Goal: Task Accomplishment & Management: Manage account settings

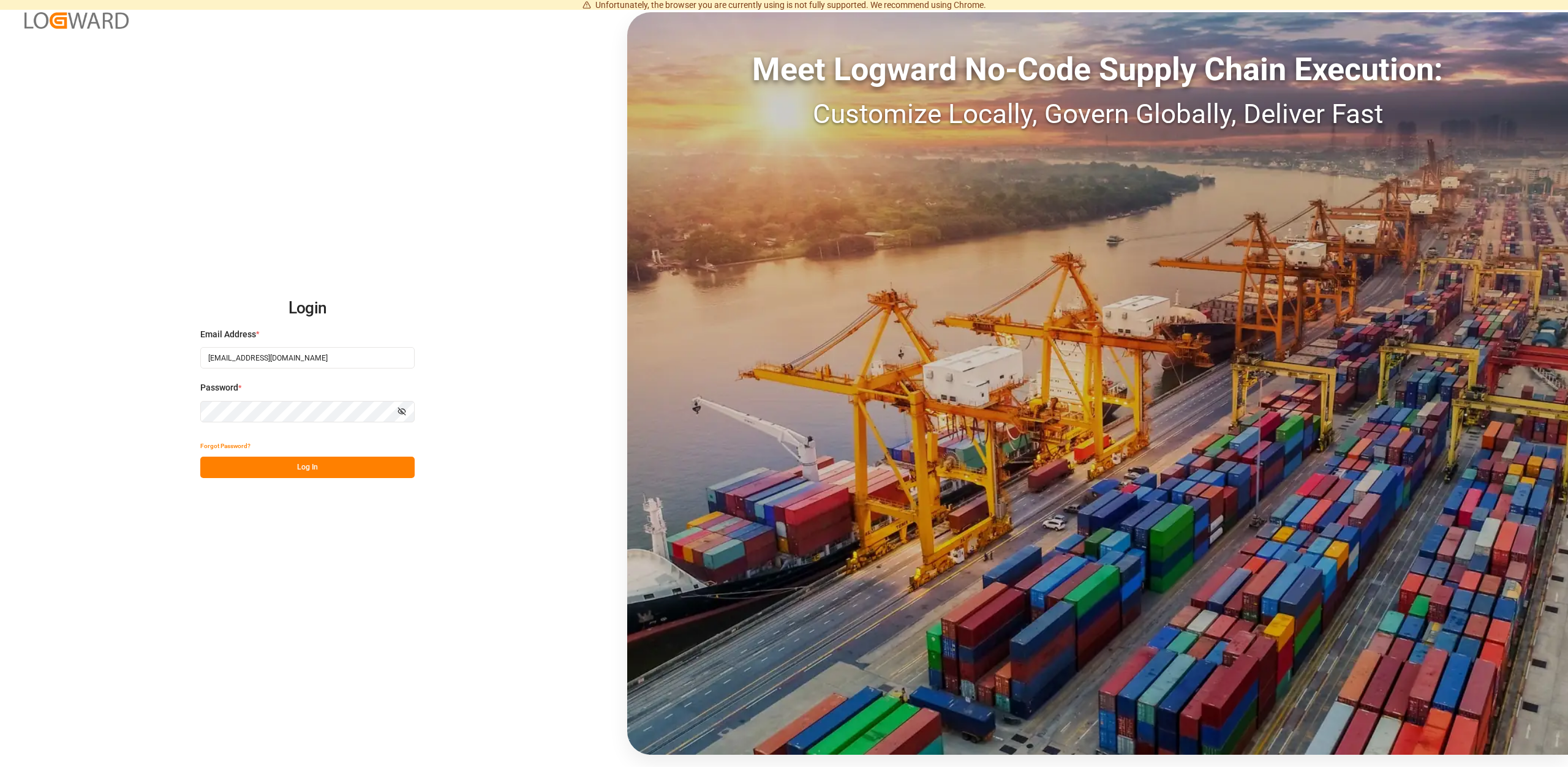
drag, startPoint x: 329, startPoint y: 475, endPoint x: 329, endPoint y: 486, distance: 11.0
click at [329, 476] on button "Log In" at bounding box center [307, 467] width 214 height 22
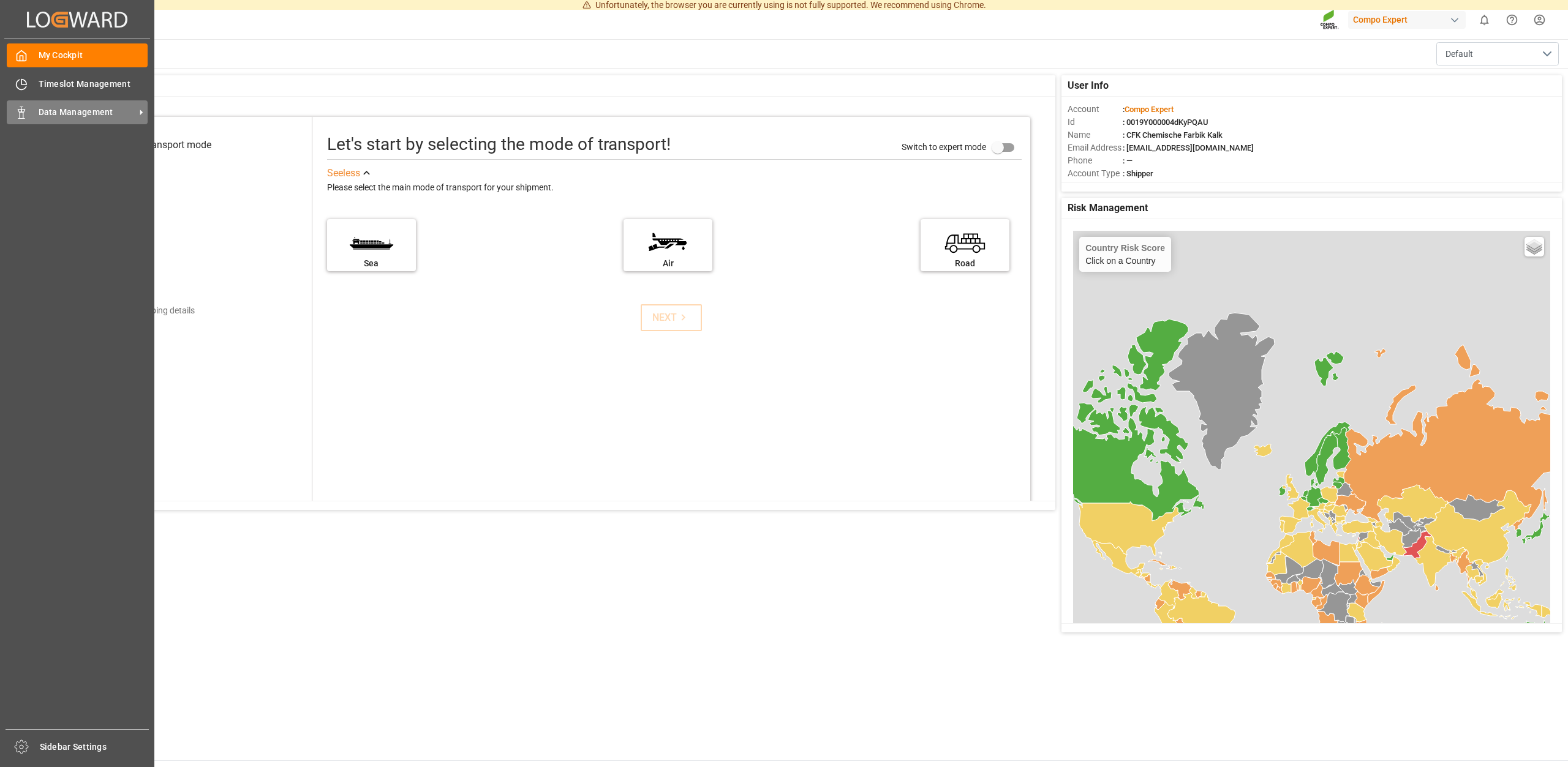
click at [83, 107] on span "Data Management" at bounding box center [87, 111] width 97 height 13
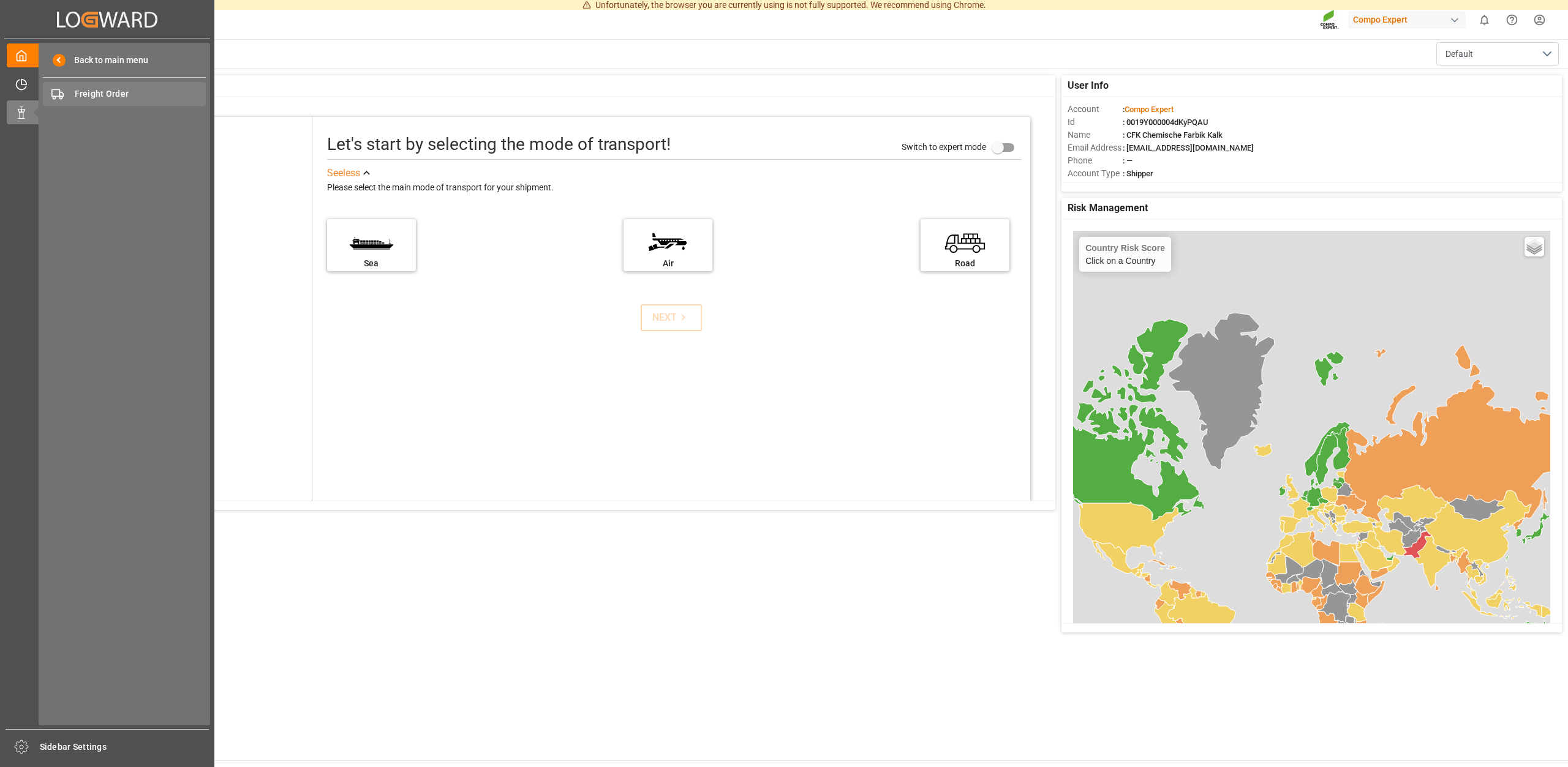
click at [115, 100] on div "Freight Order Freight Order" at bounding box center [123, 94] width 163 height 24
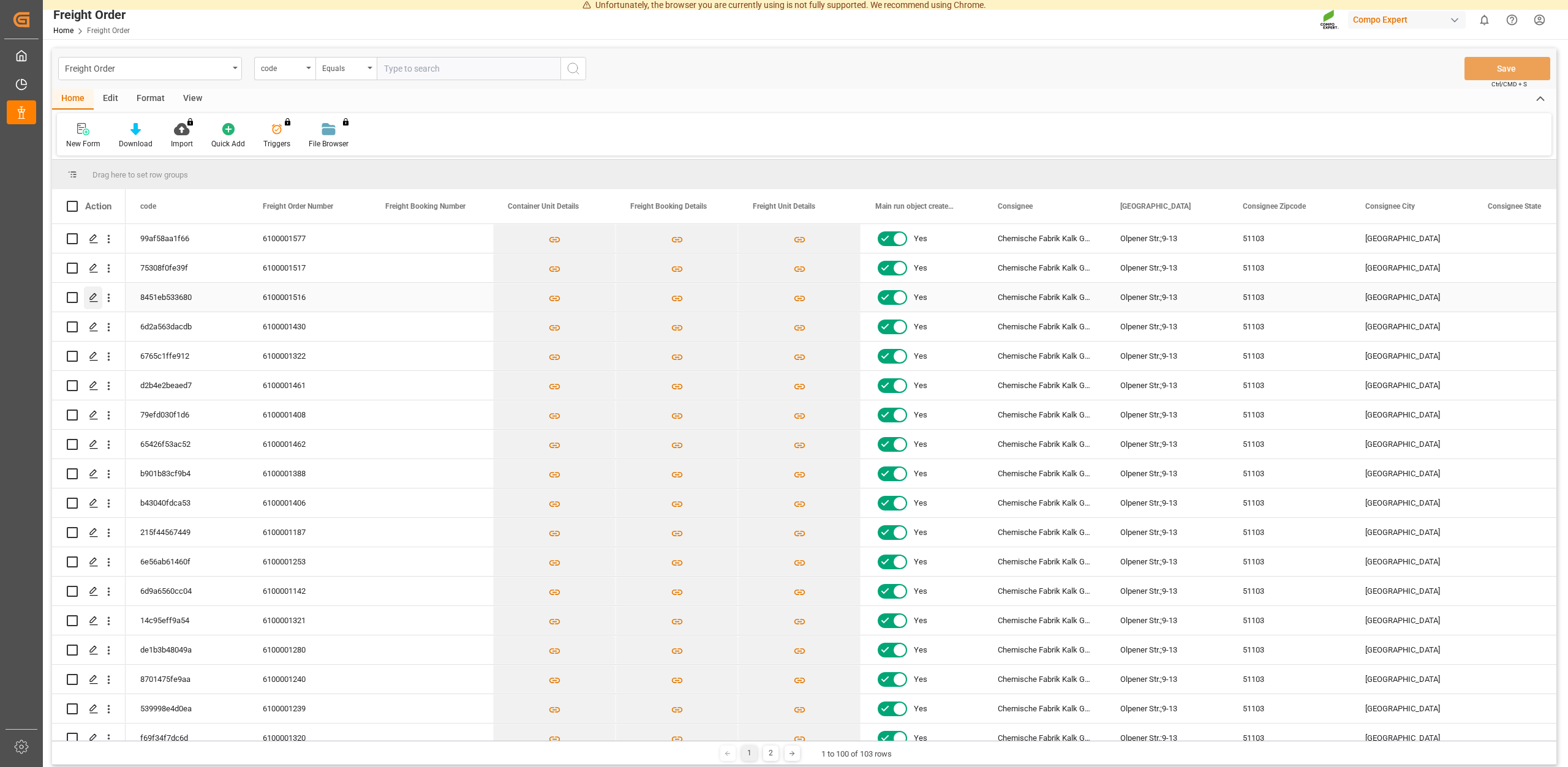
click at [97, 299] on icon "Press SPACE to select this row." at bounding box center [94, 298] width 10 height 10
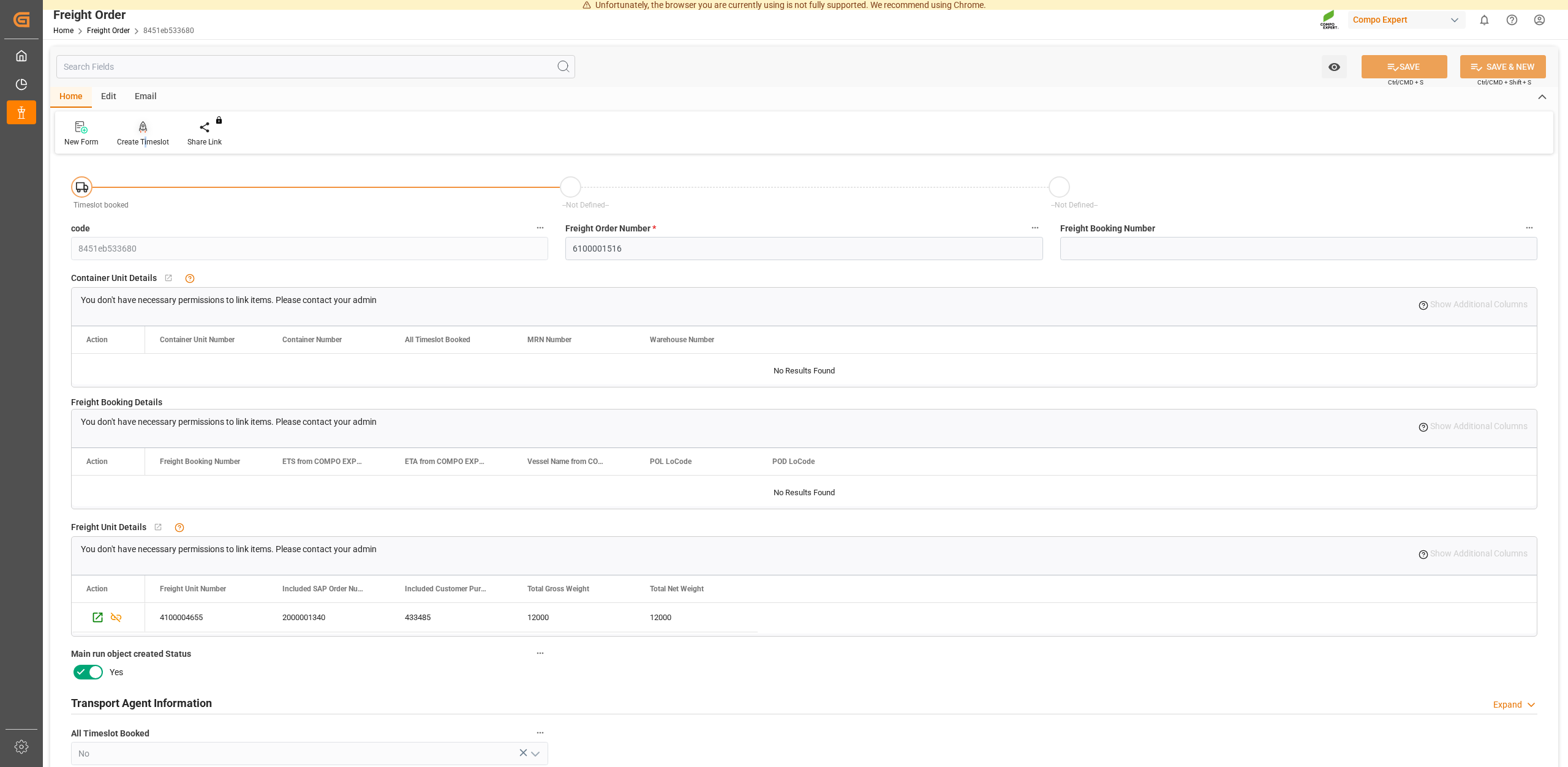
click at [146, 143] on div "Create Timeslot" at bounding box center [143, 142] width 52 height 11
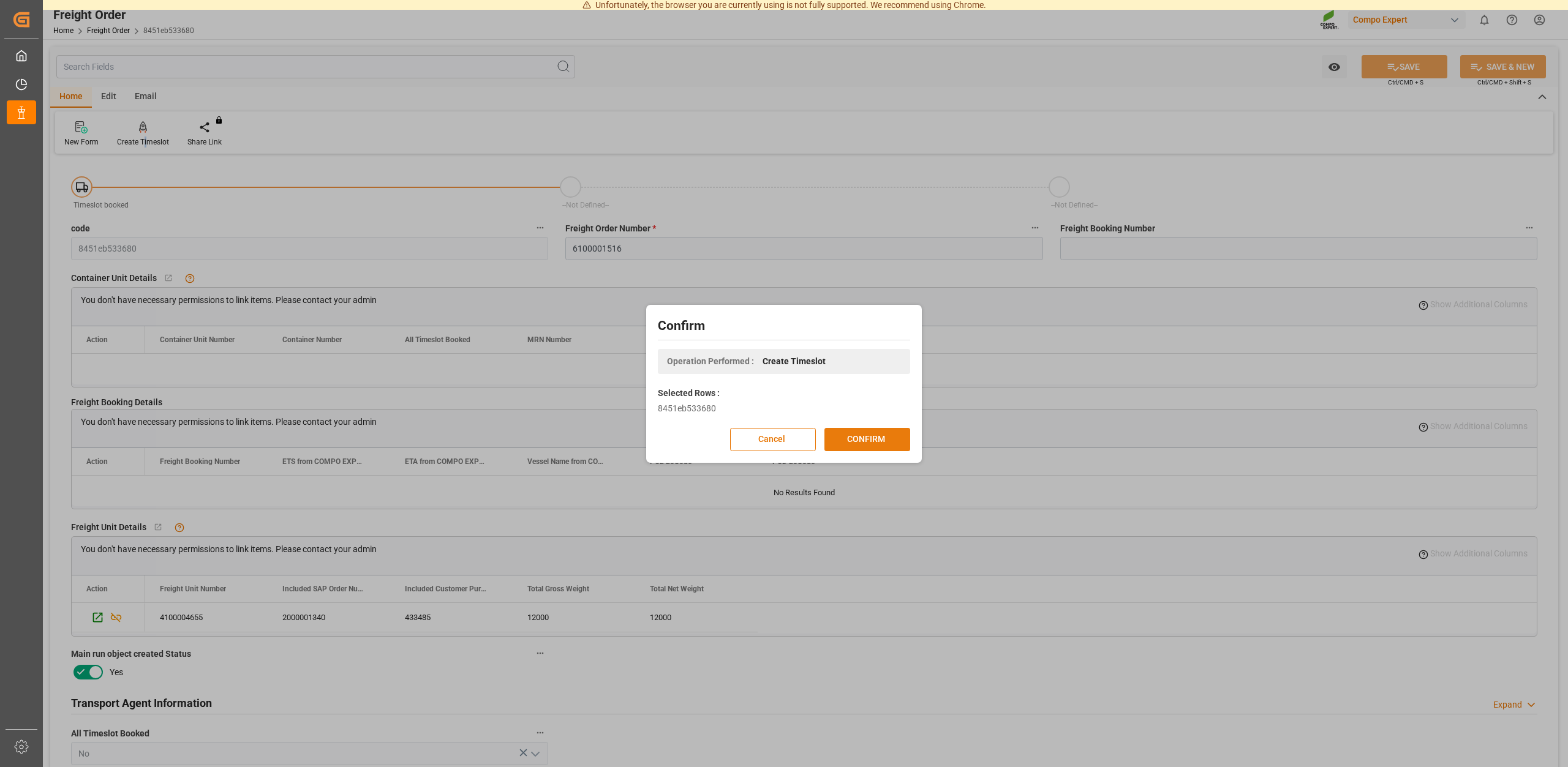
click at [848, 439] on button "CONFIRM" at bounding box center [867, 440] width 86 height 24
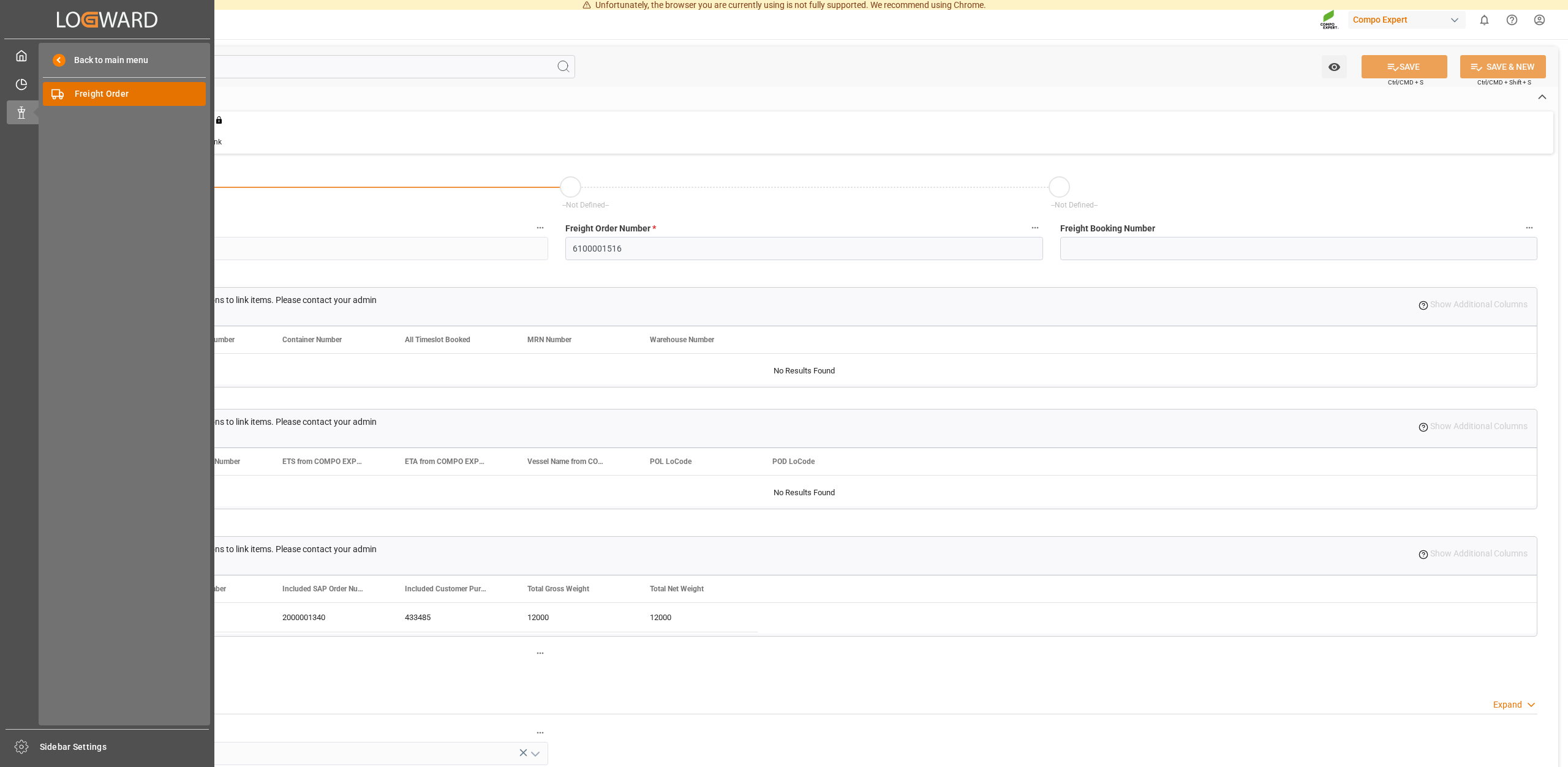
click at [143, 93] on span "Freight Order" at bounding box center [141, 94] width 132 height 13
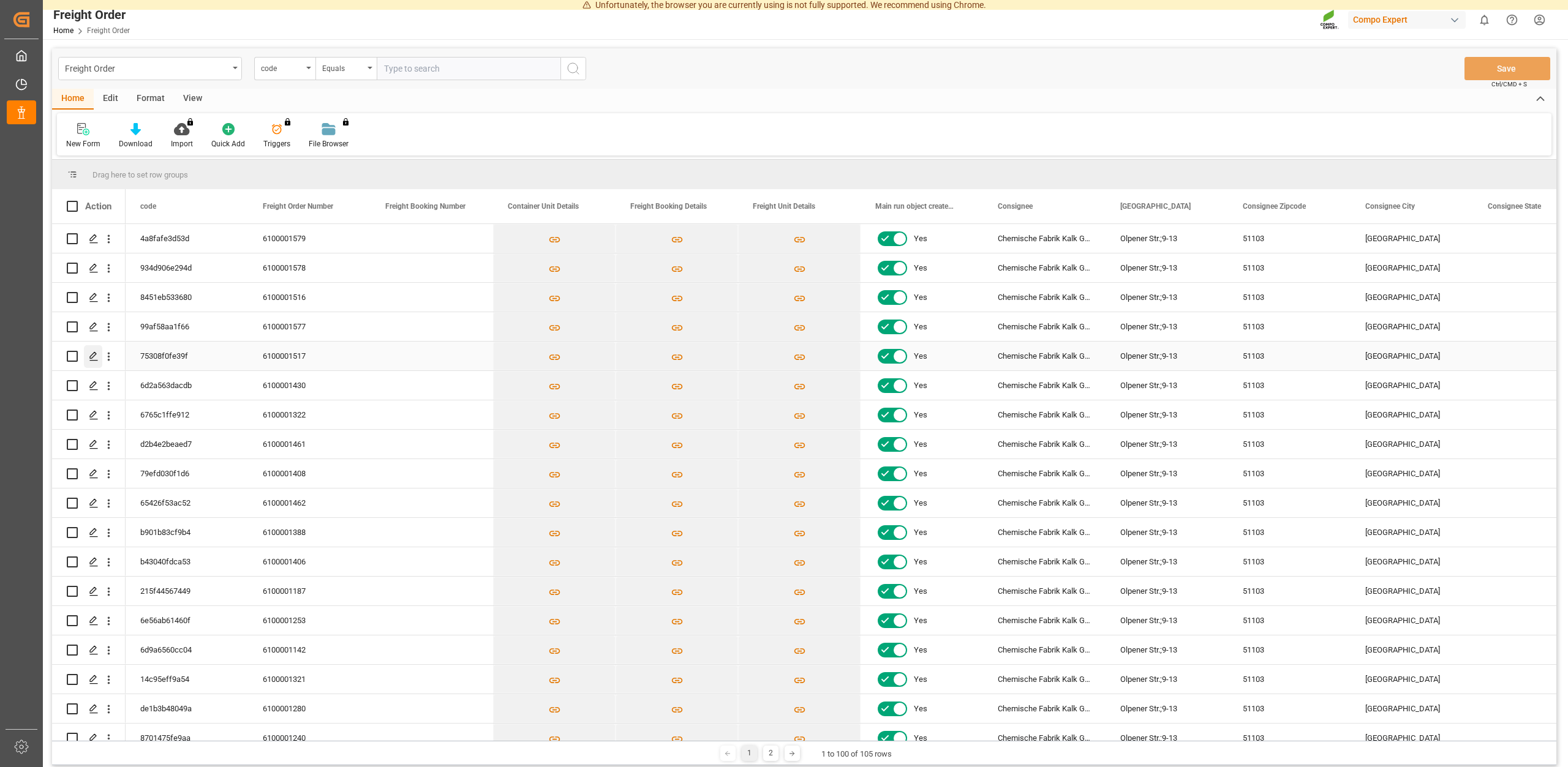
click at [90, 349] on div "Press SPACE to select this row." at bounding box center [93, 356] width 19 height 23
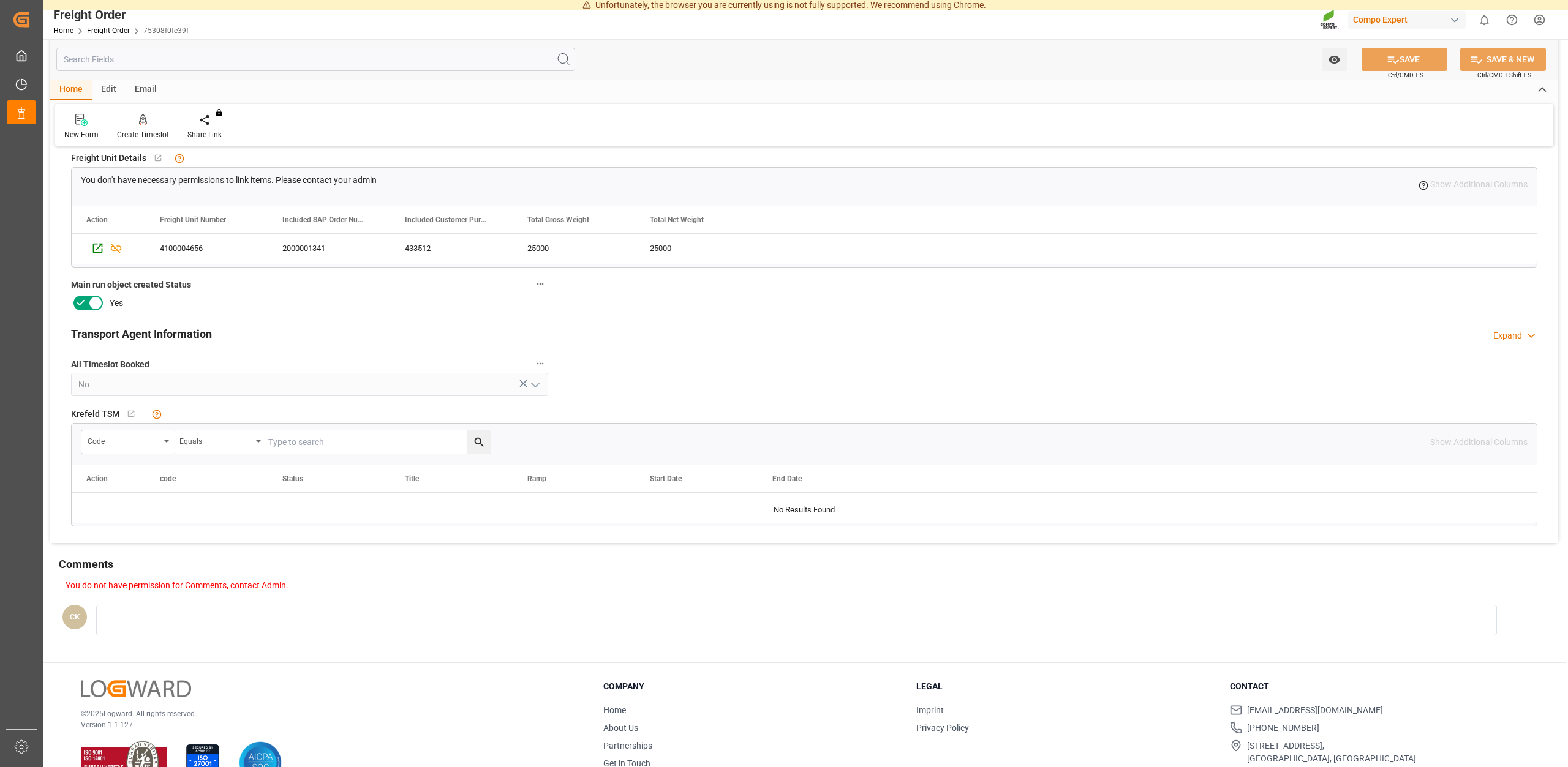
scroll to position [403, 0]
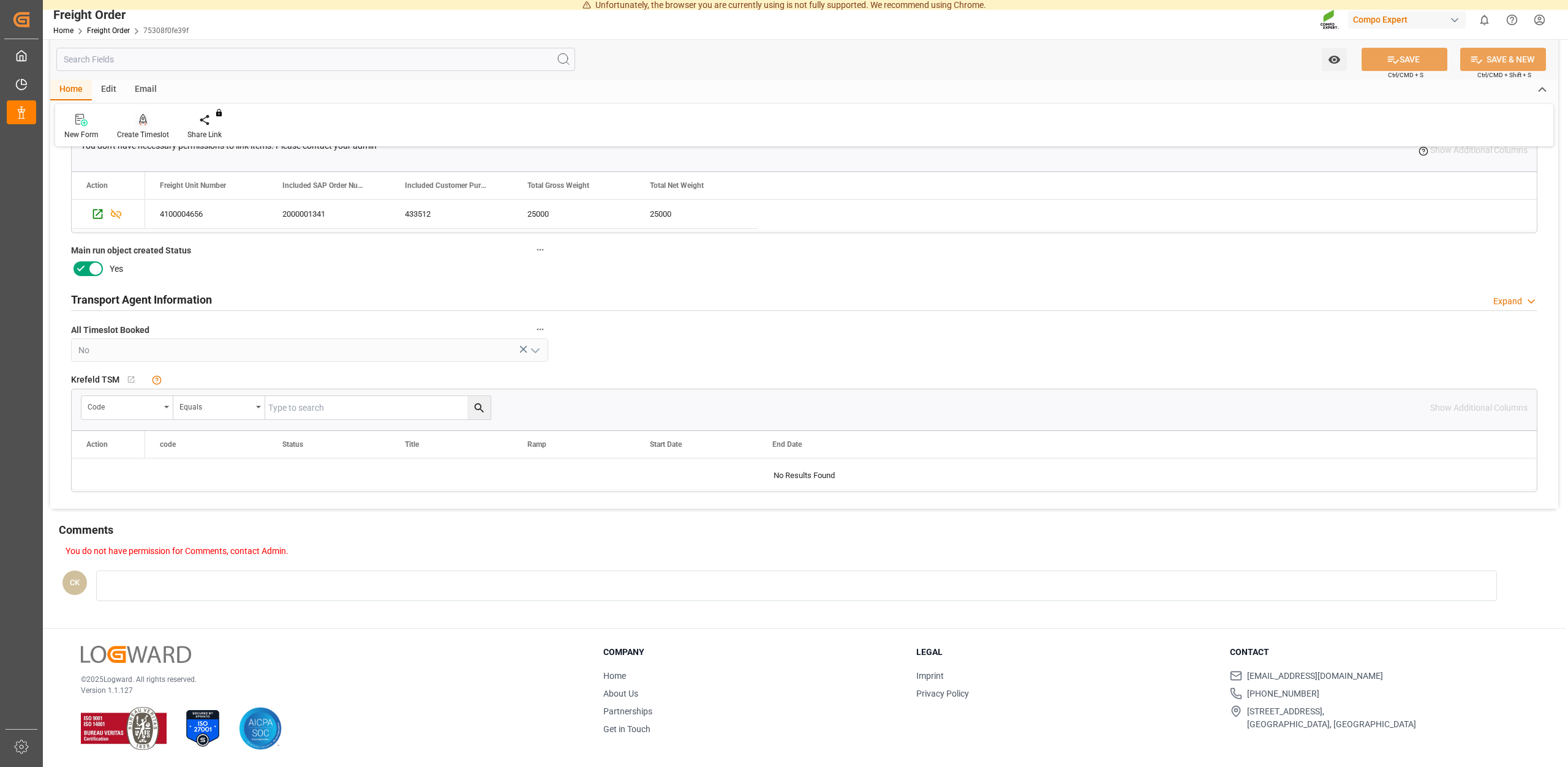
click at [146, 132] on div "Create Timeslot" at bounding box center [143, 134] width 52 height 11
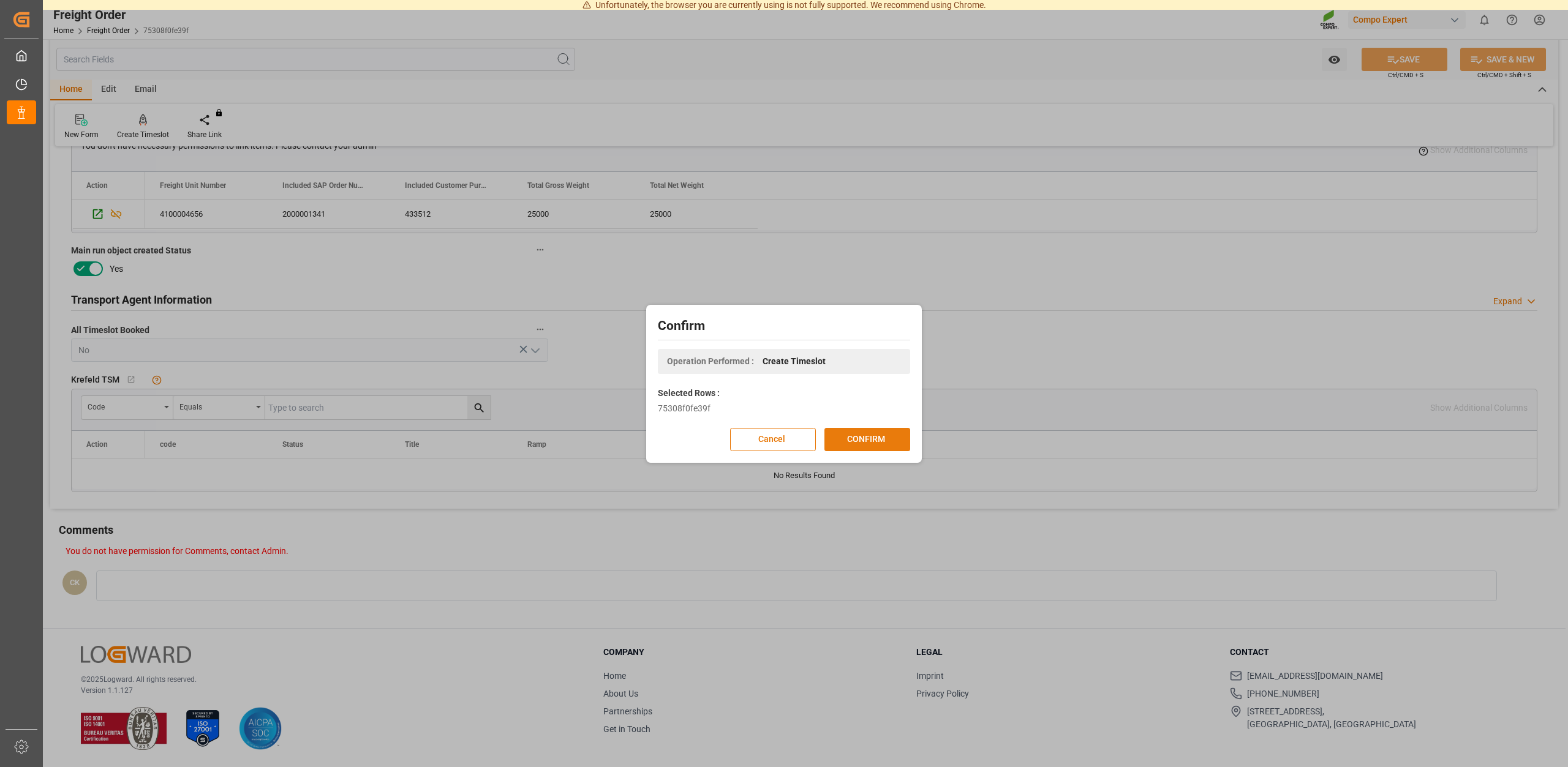
click at [866, 440] on button "CONFIRM" at bounding box center [867, 440] width 86 height 24
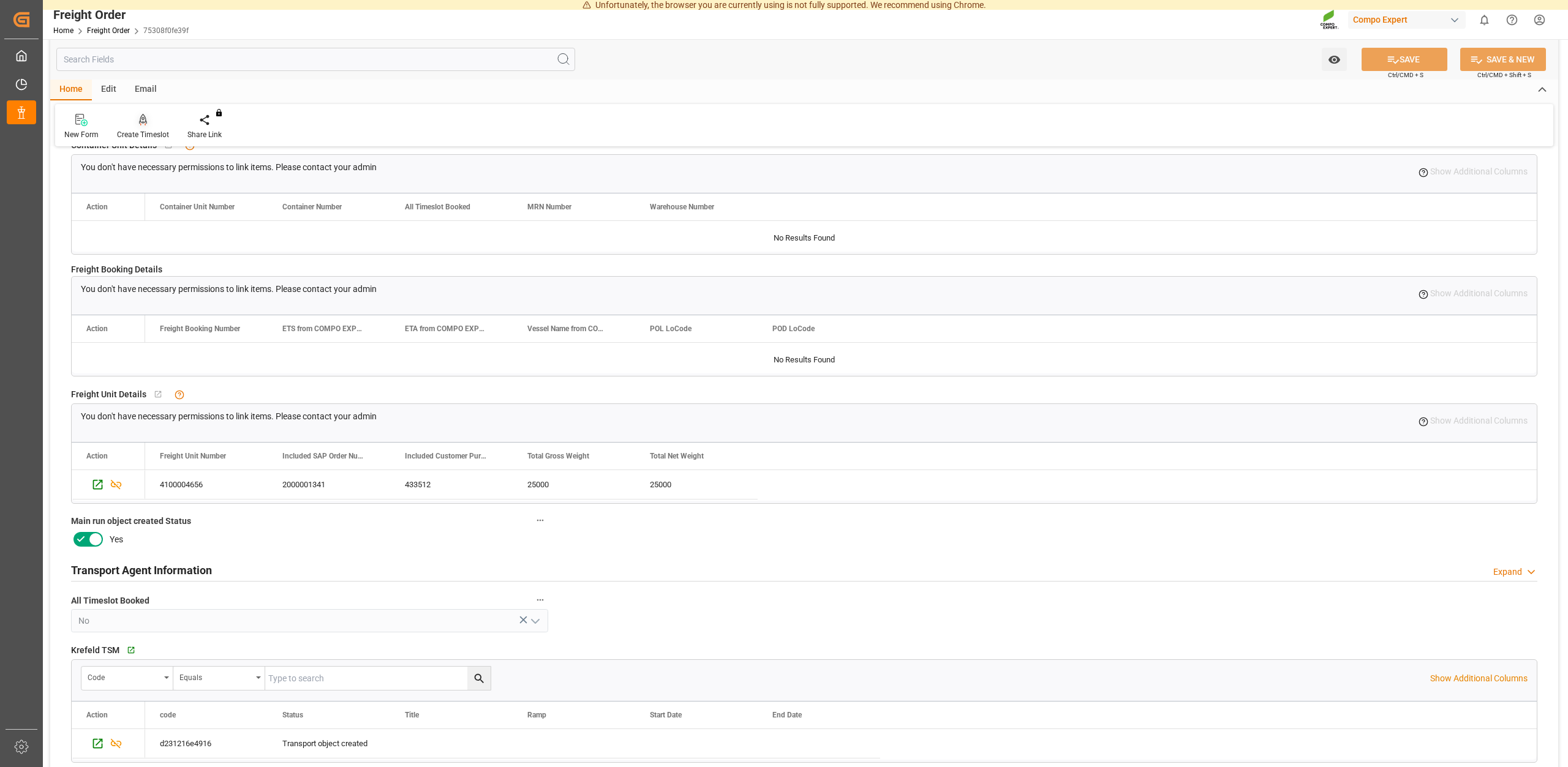
click at [143, 132] on div "Create Timeslot" at bounding box center [143, 134] width 52 height 11
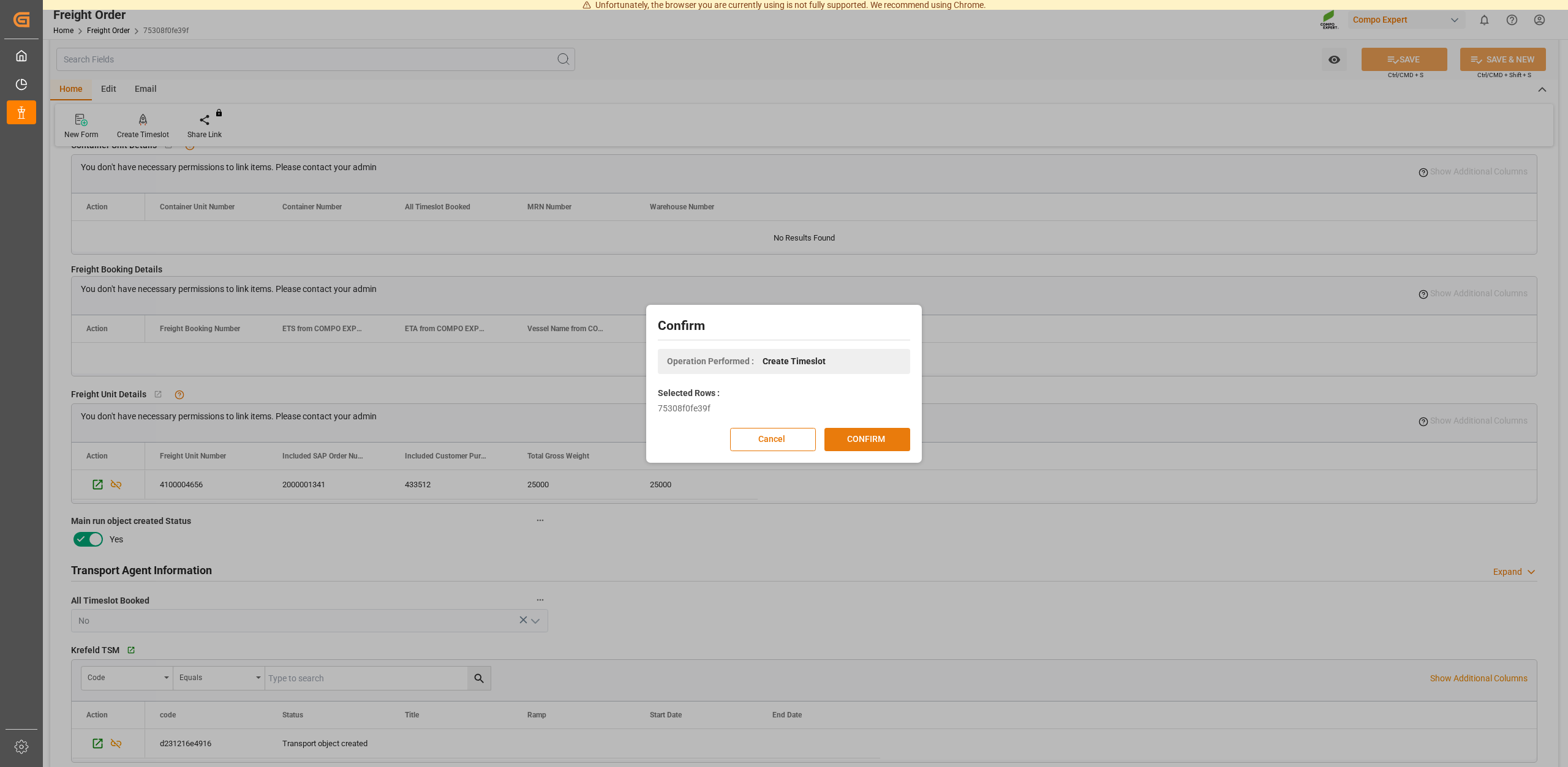
click at [886, 434] on button "CONFIRM" at bounding box center [867, 440] width 86 height 24
click at [522, 554] on div "Confirm Operation Performed : Create Timeslot Selected Rows : 75308f0fe39f Canc…" at bounding box center [784, 384] width 1568 height 767
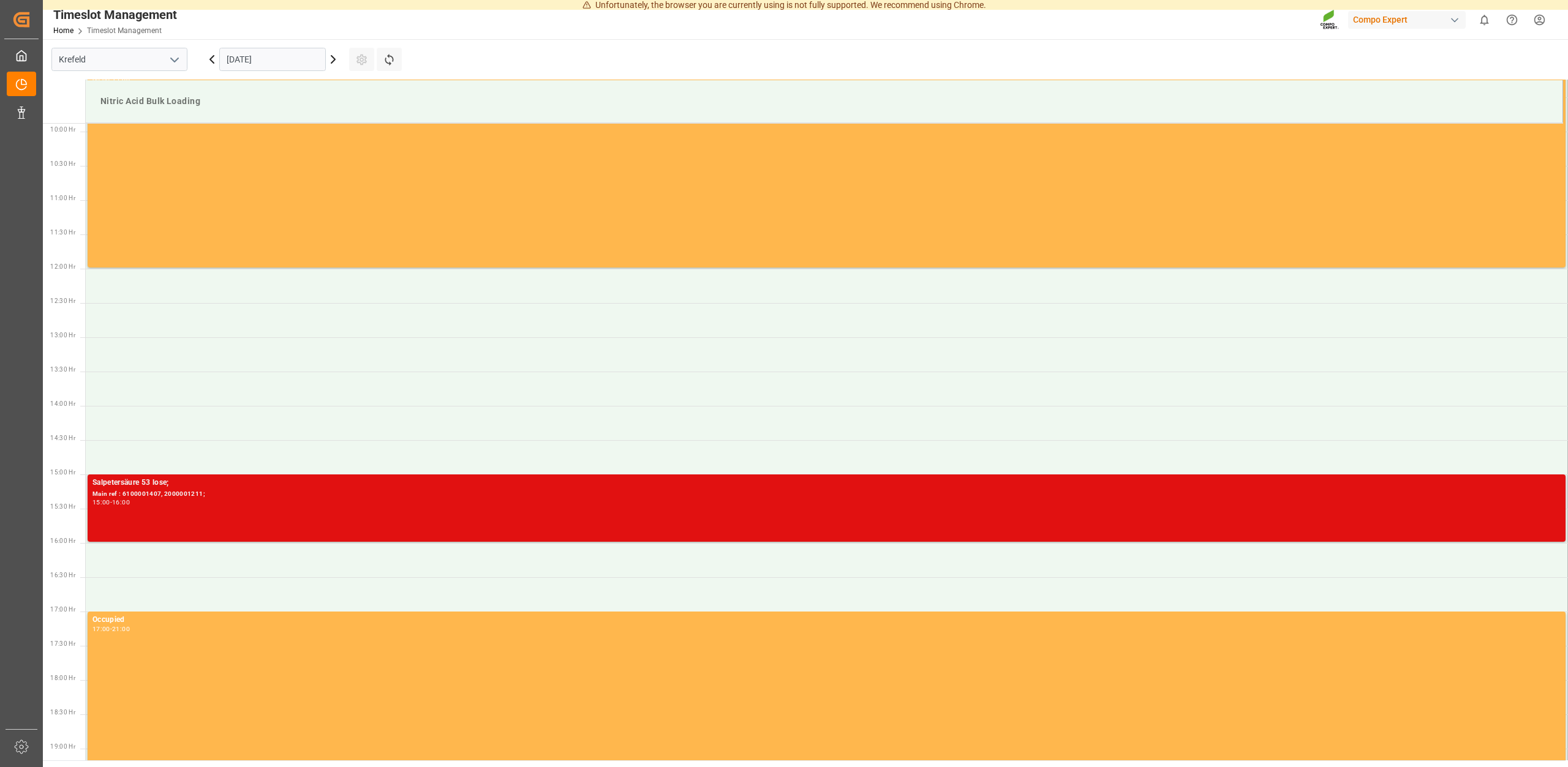
scroll to position [678, 0]
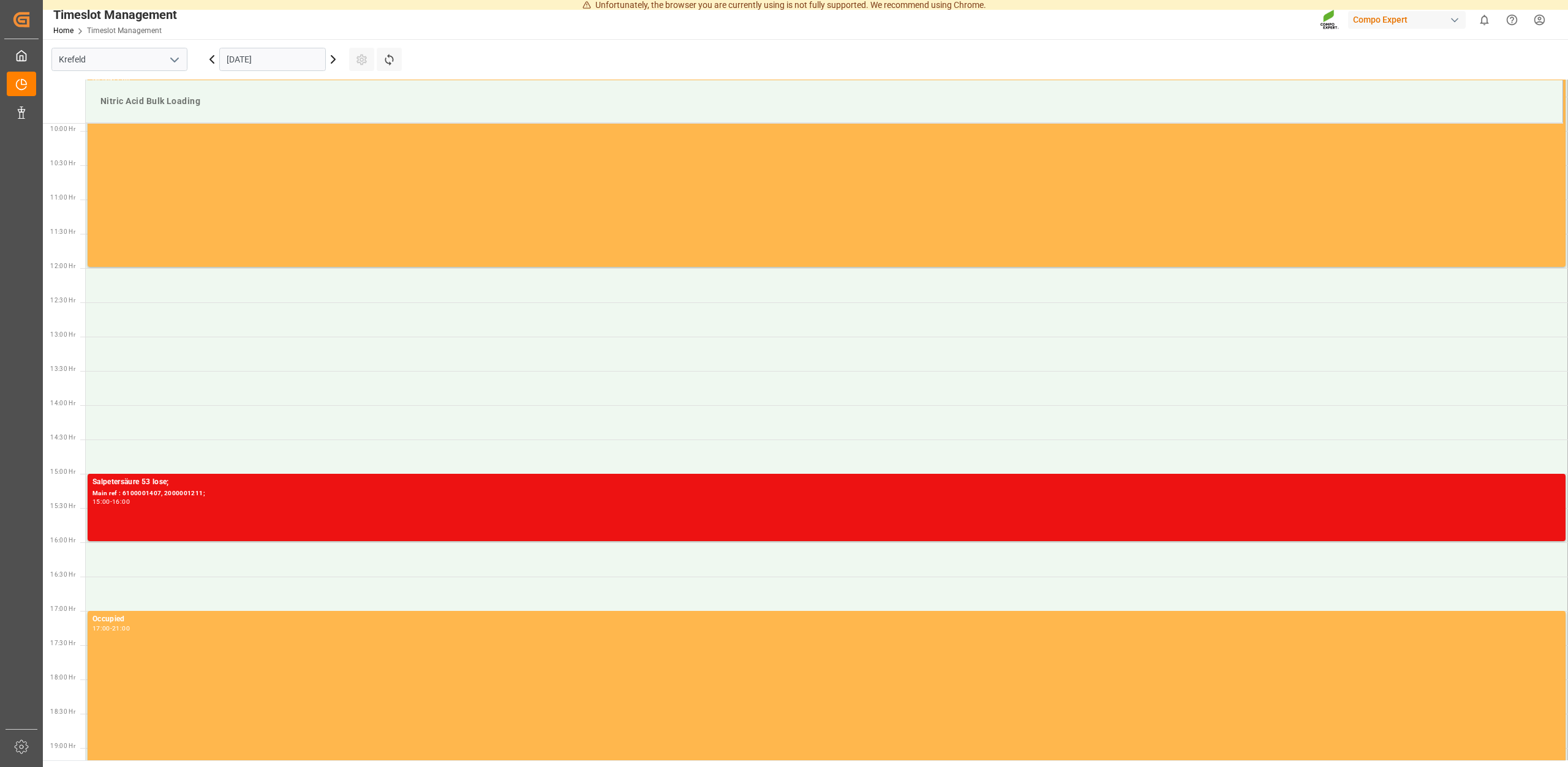
click at [282, 53] on input "01.09.2025" at bounding box center [272, 59] width 107 height 24
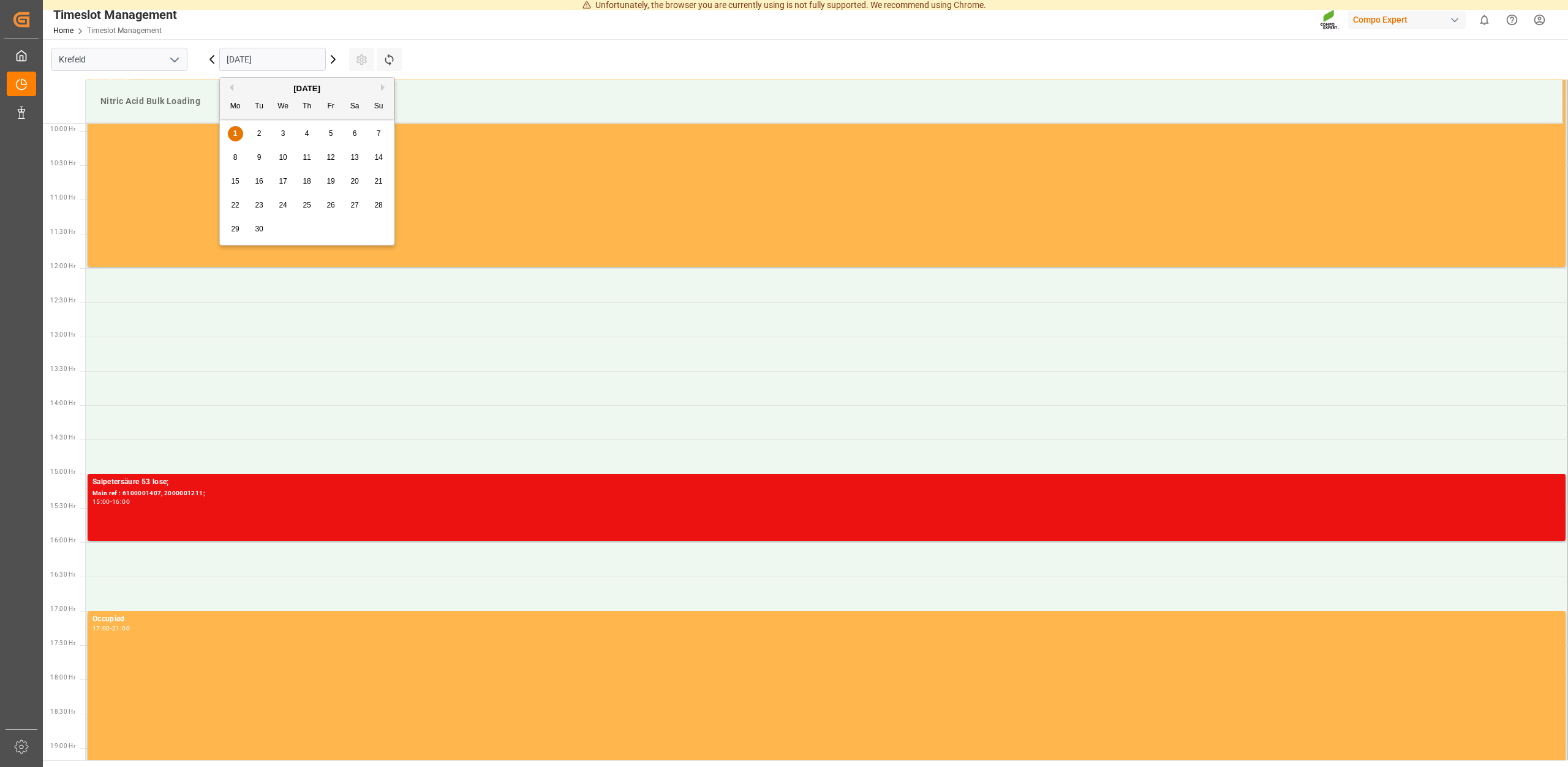
click at [261, 136] on span "2" at bounding box center [259, 133] width 4 height 9
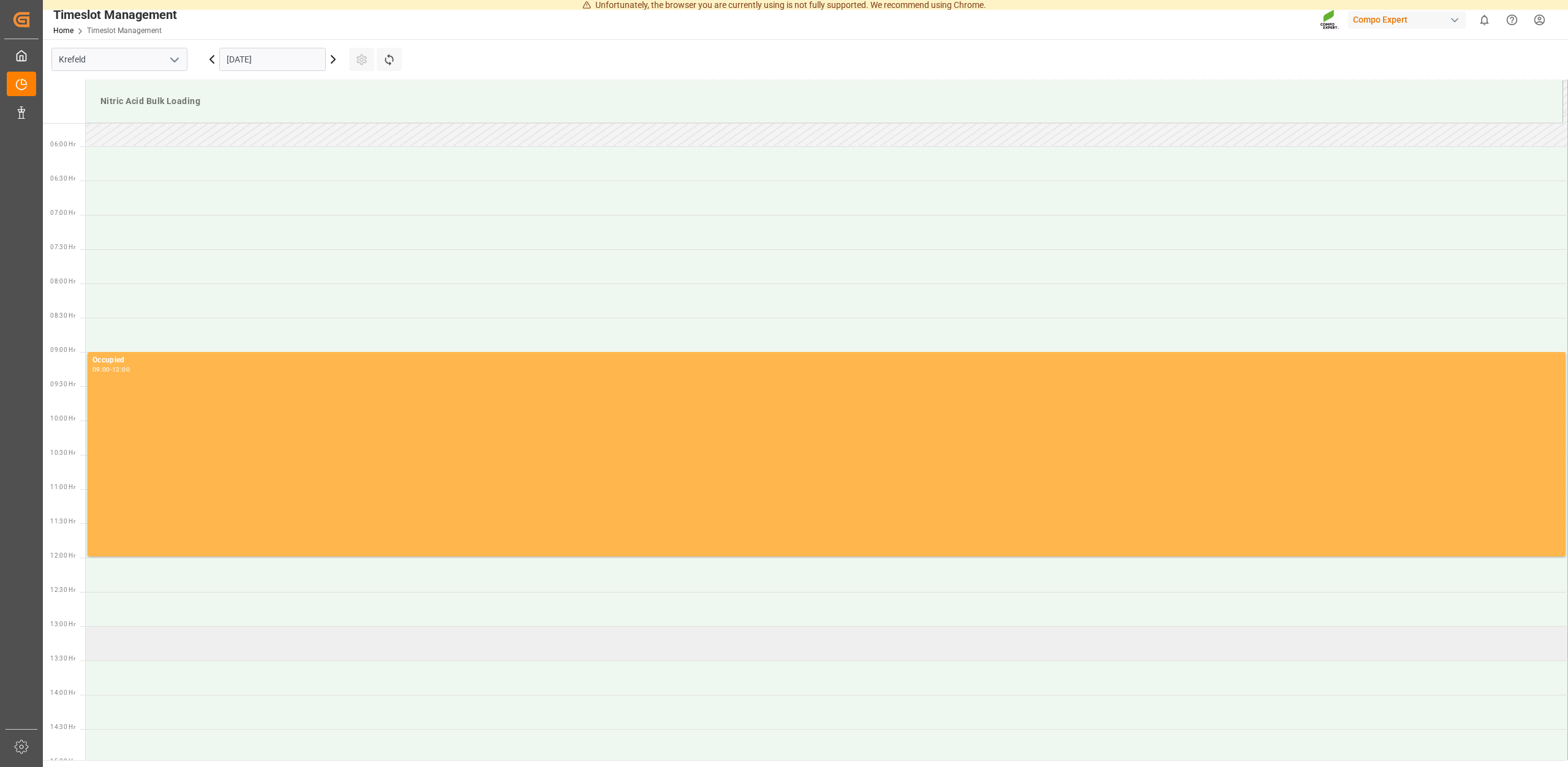
scroll to position [491, 0]
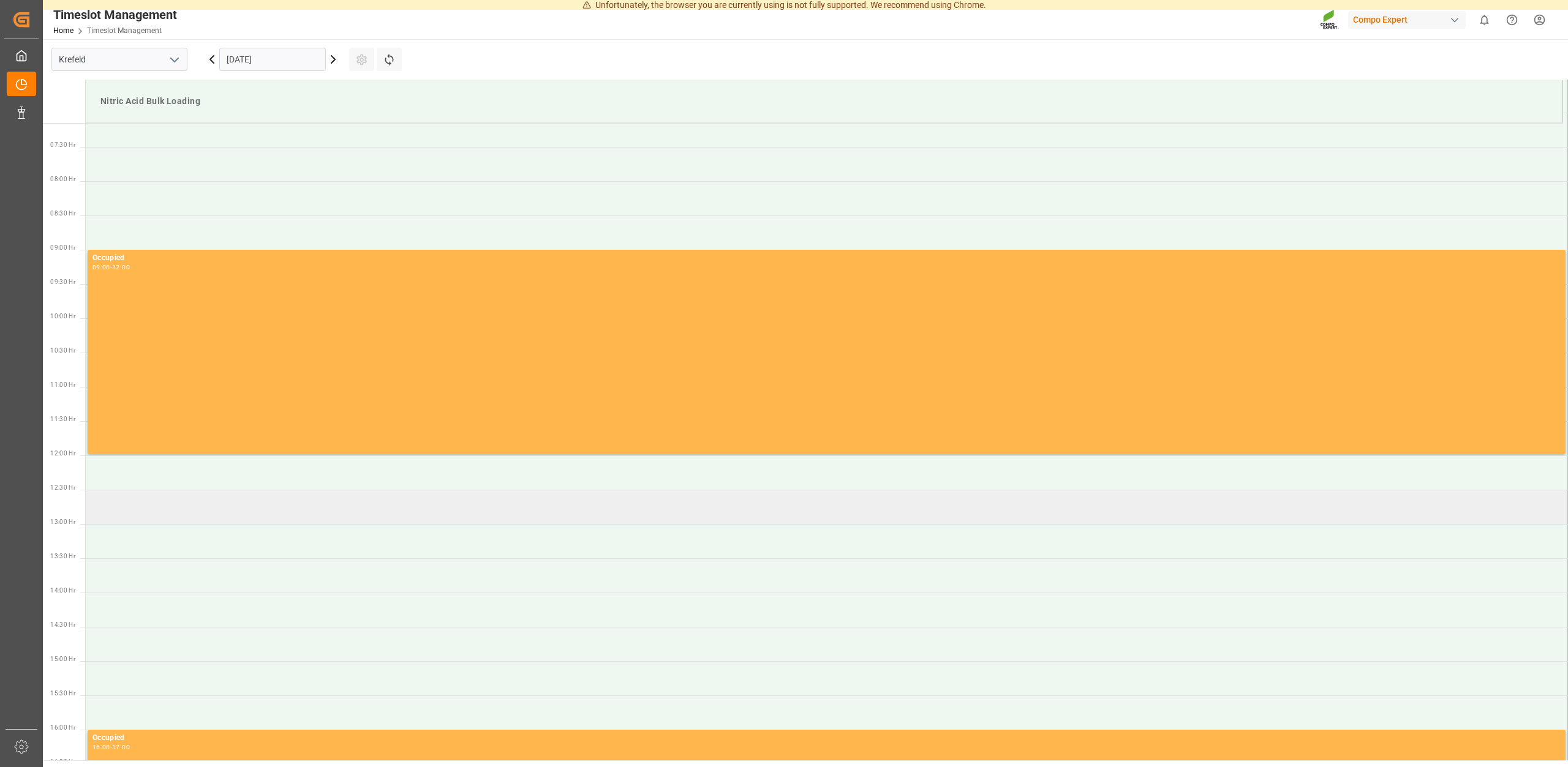
click at [117, 509] on td at bounding box center [826, 507] width 1482 height 35
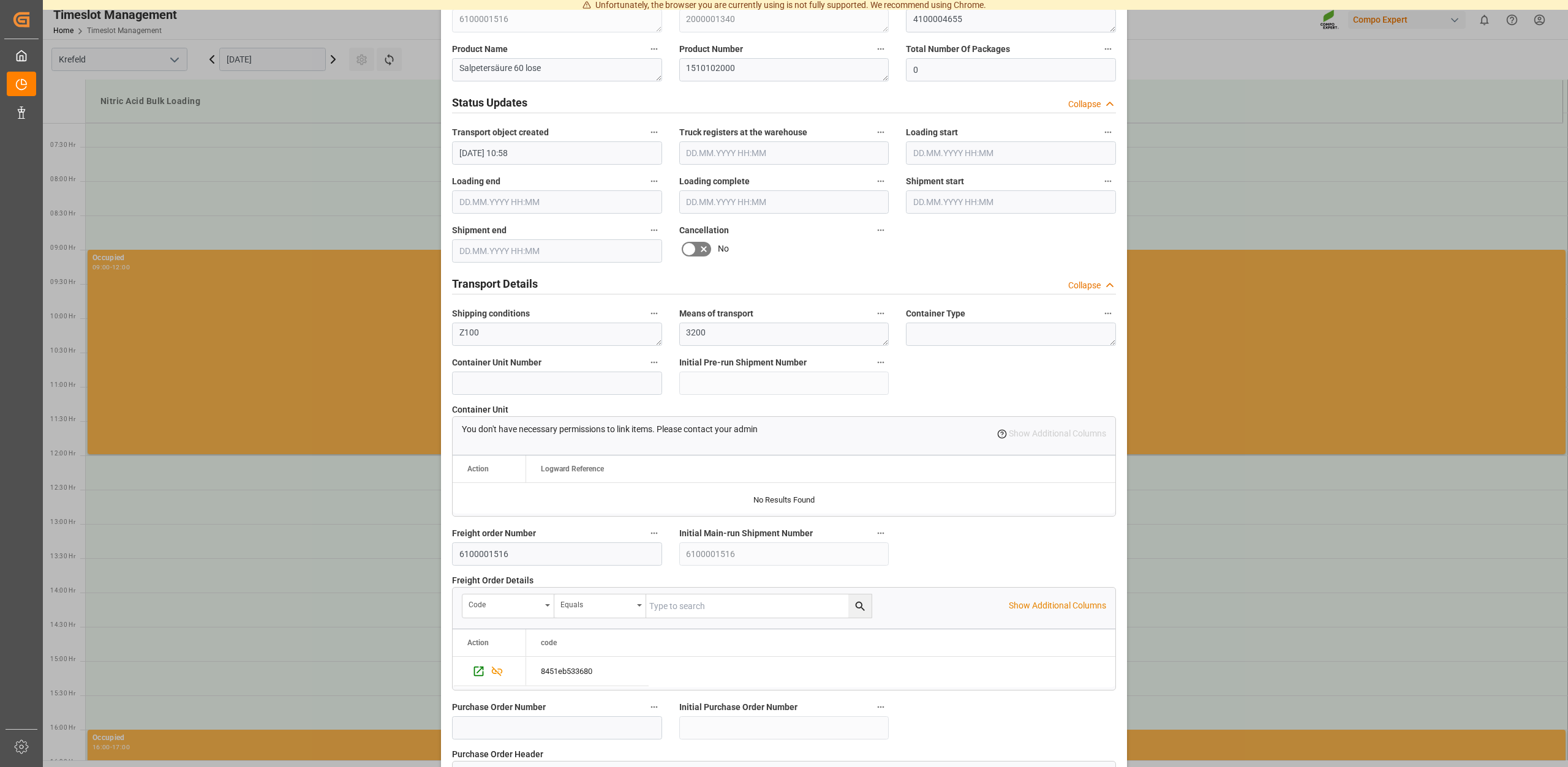
scroll to position [930, 0]
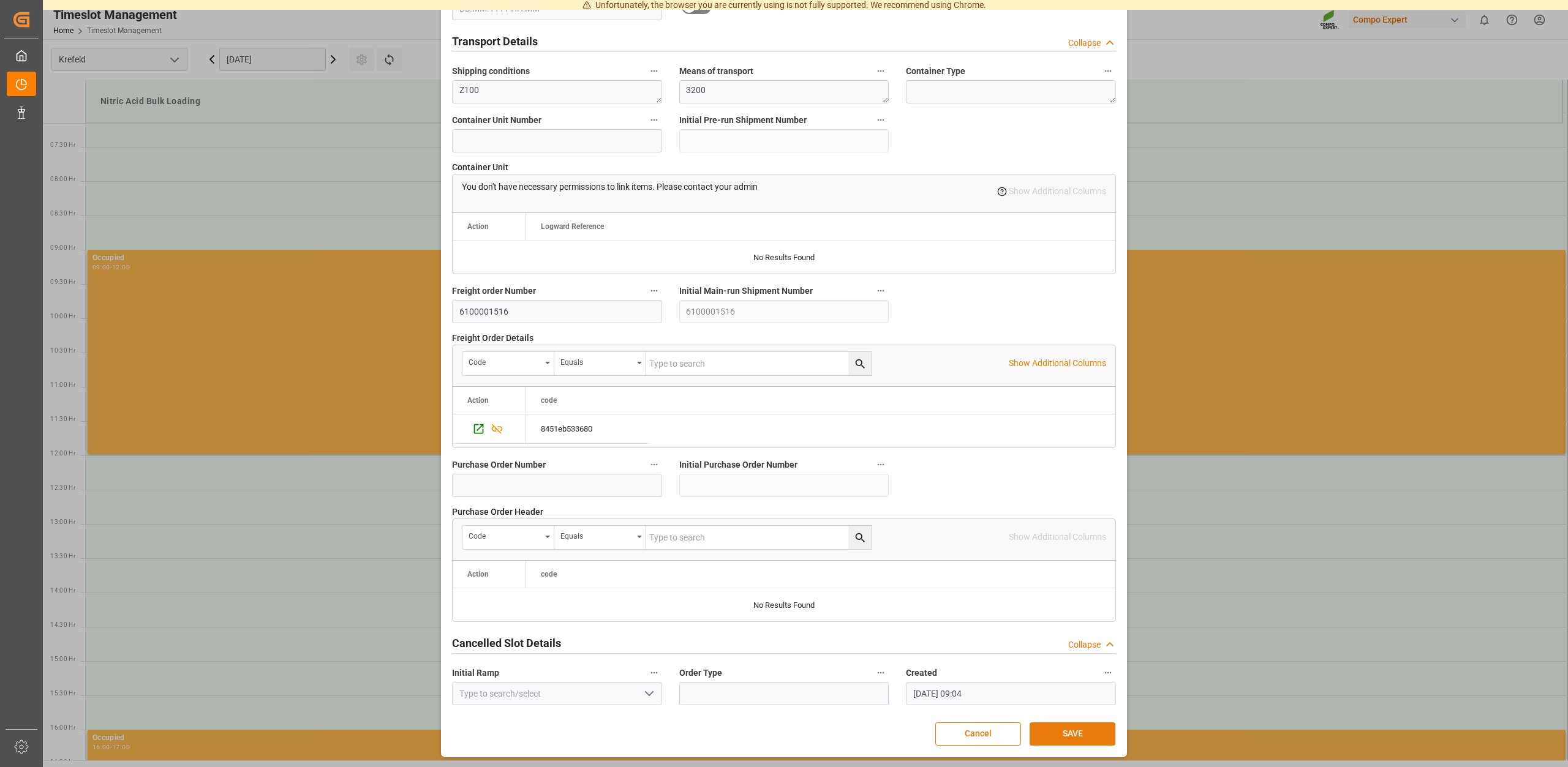
click at [1087, 732] on button "SAVE" at bounding box center [1072, 734] width 86 height 24
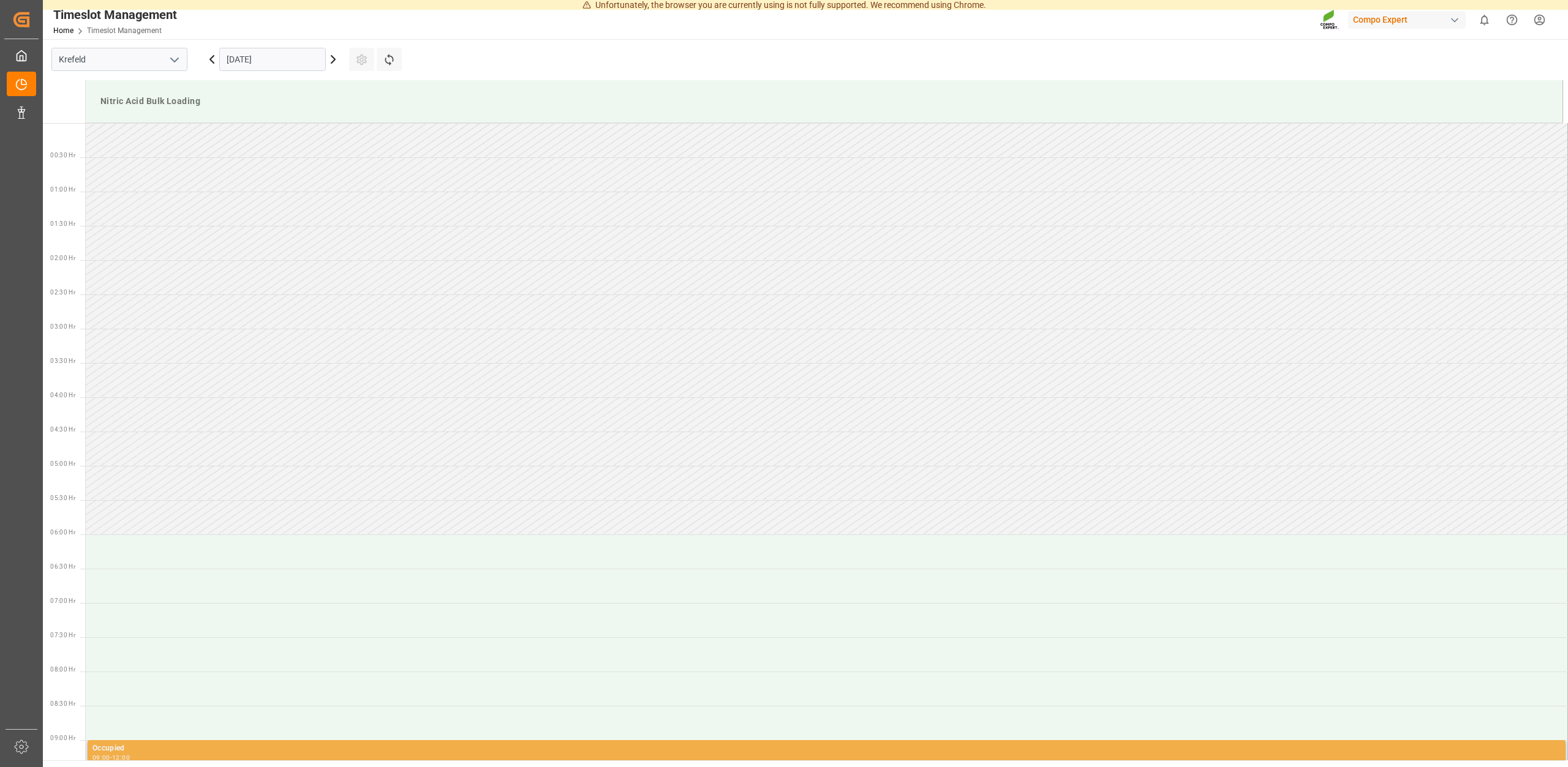
scroll to position [375, 0]
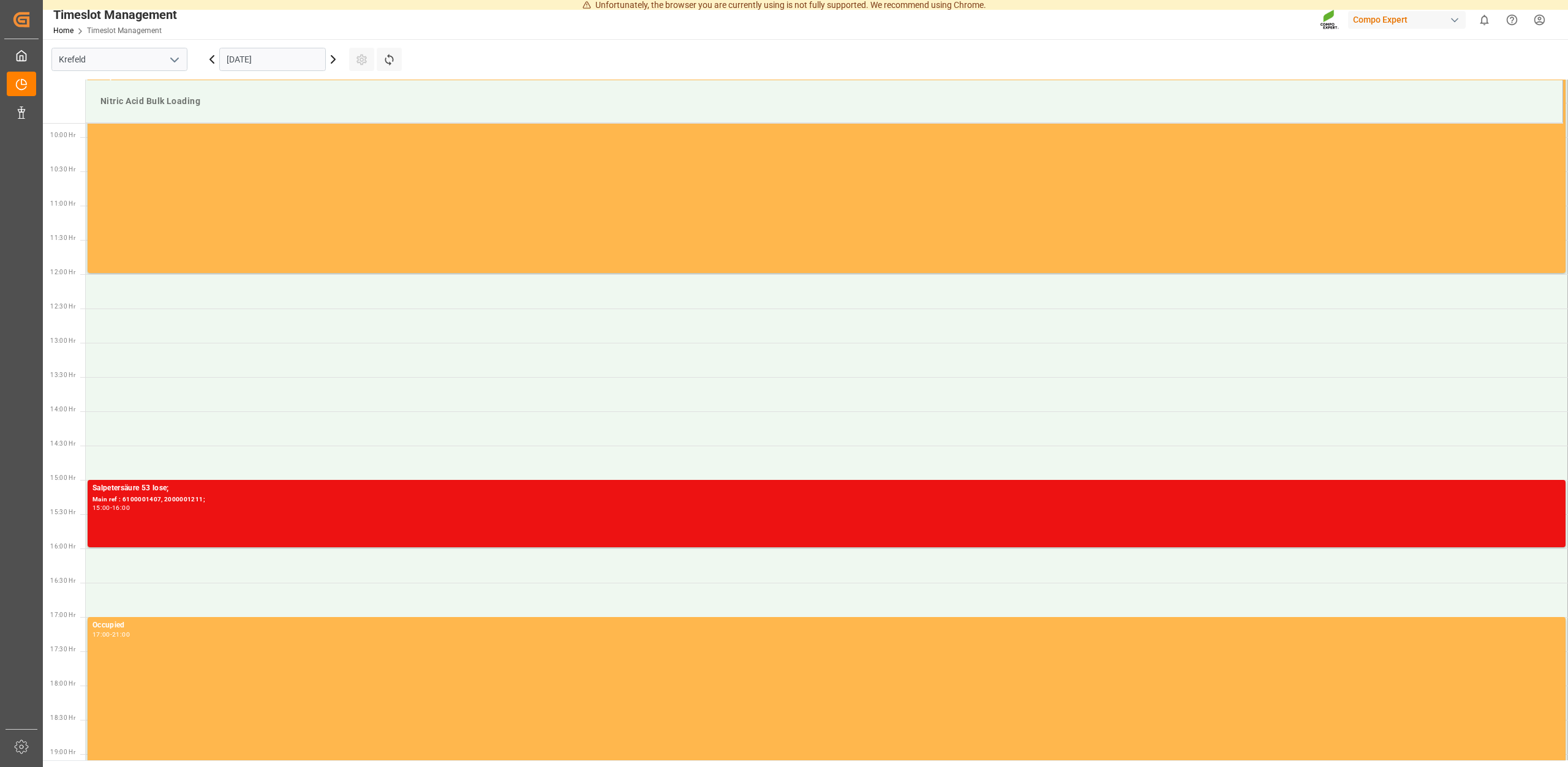
scroll to position [678, 0]
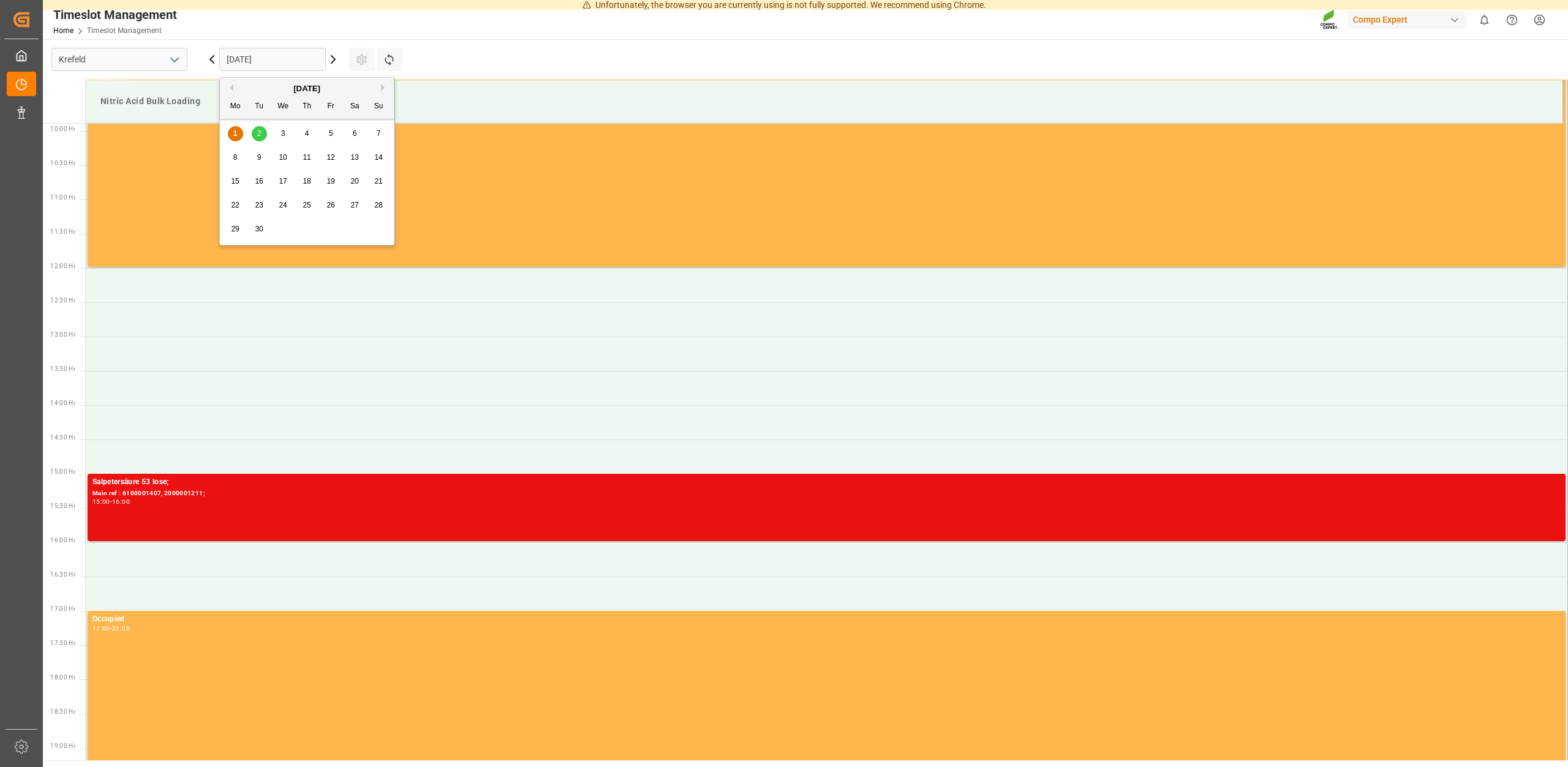
click at [296, 55] on input "01.09.2025" at bounding box center [272, 59] width 107 height 24
click at [258, 135] on span "2" at bounding box center [259, 133] width 4 height 9
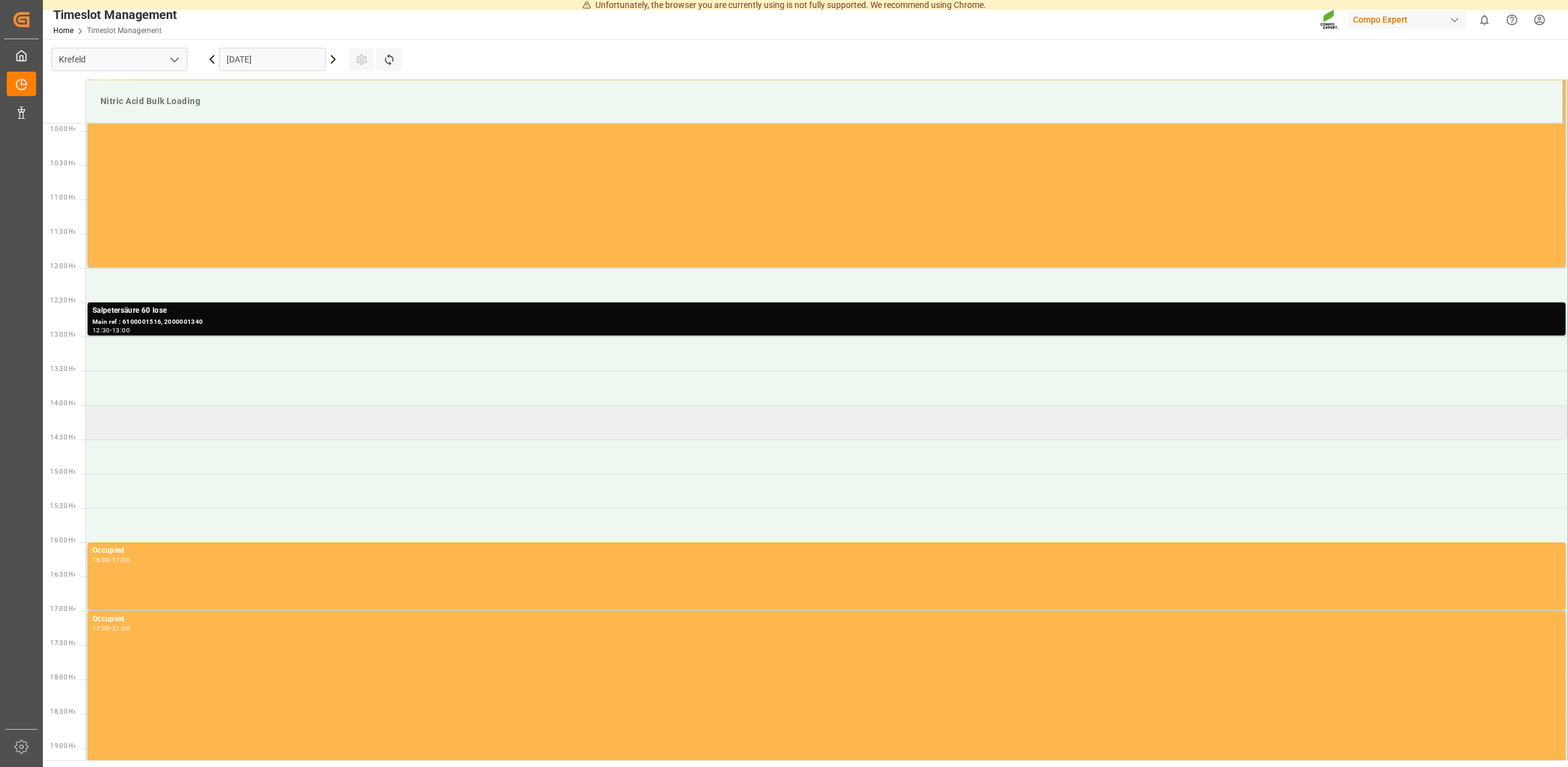
click at [132, 421] on td at bounding box center [826, 422] width 1482 height 35
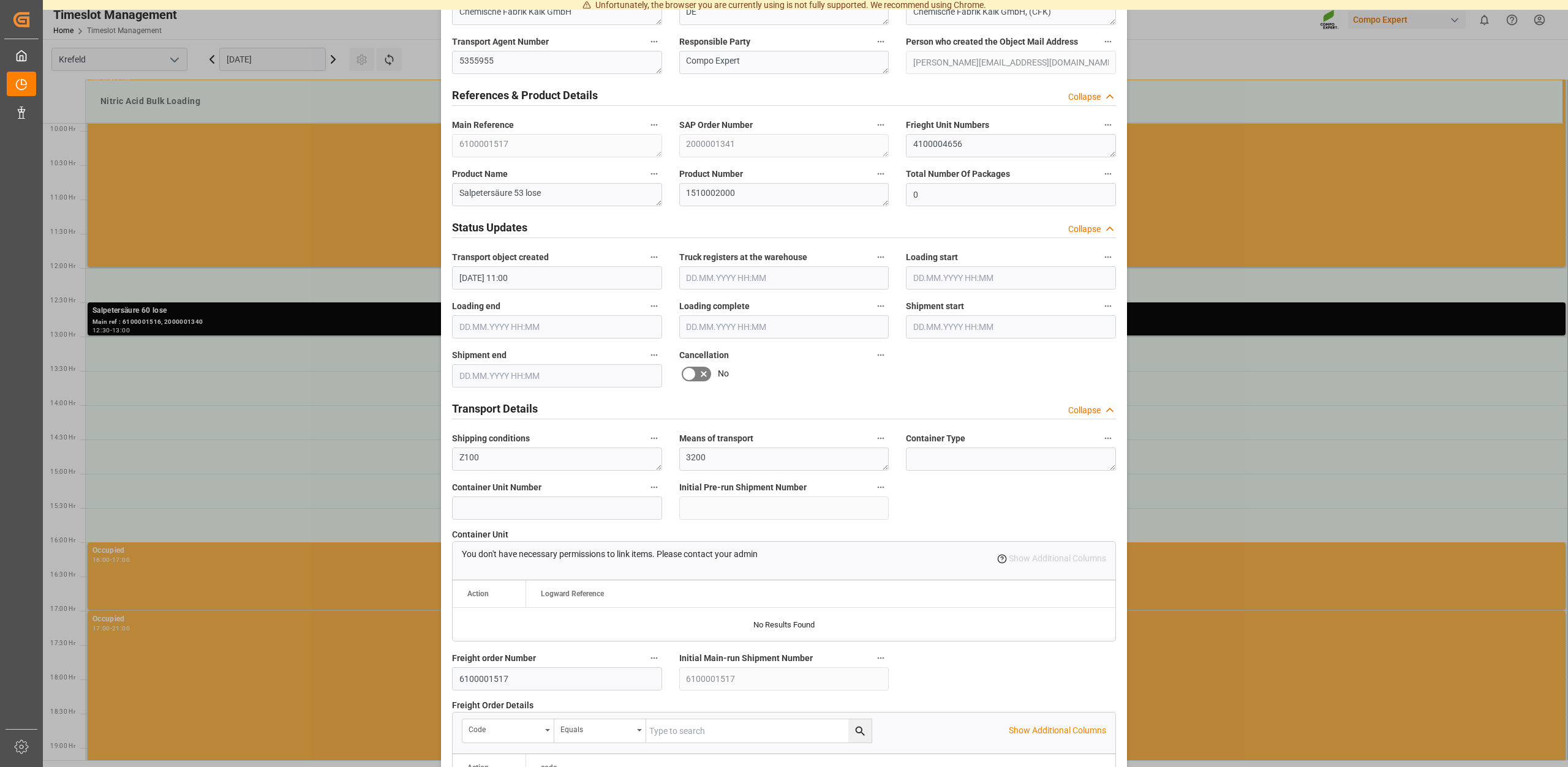
scroll to position [930, 0]
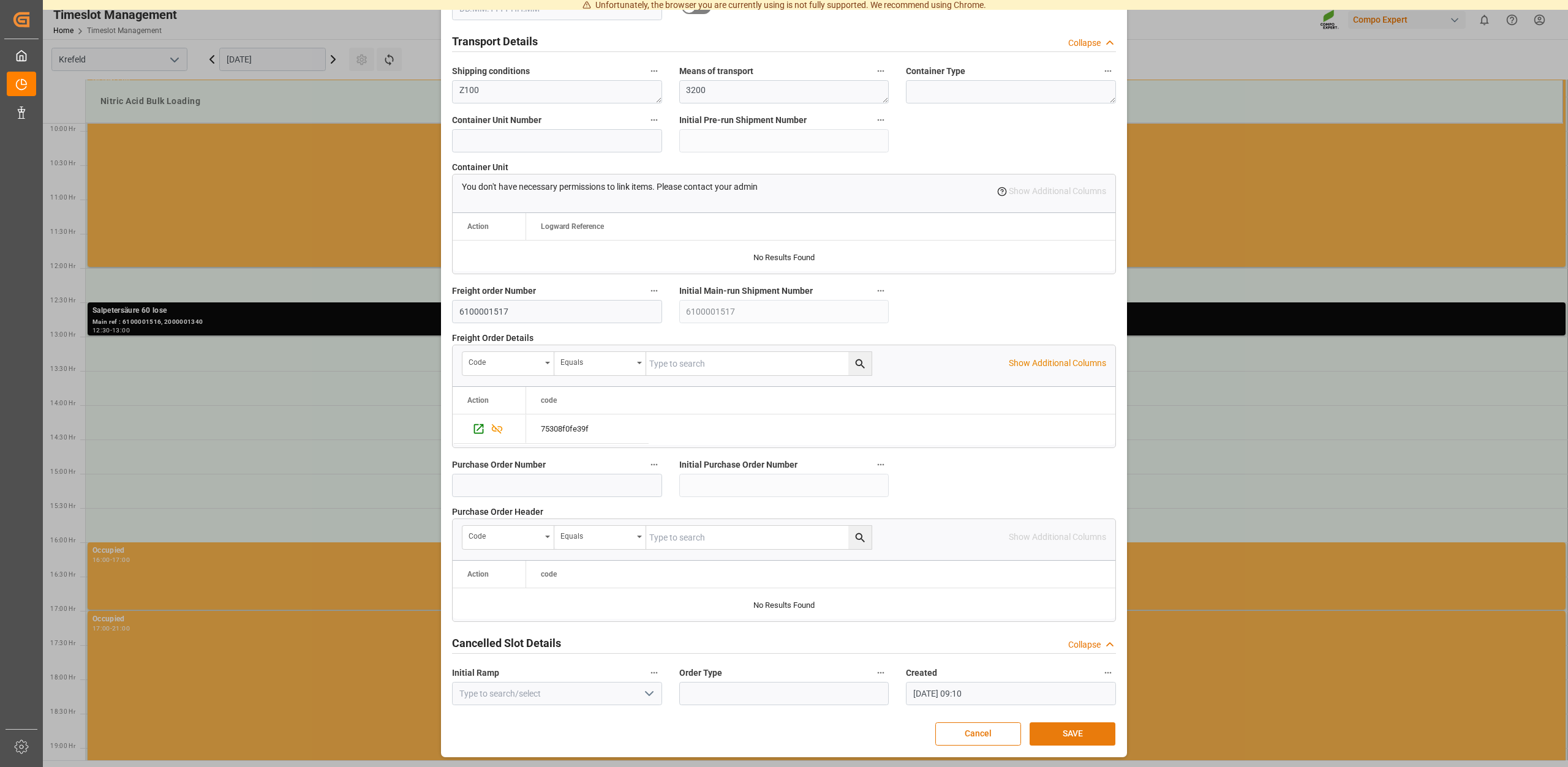
click at [1071, 732] on button "SAVE" at bounding box center [1072, 734] width 86 height 24
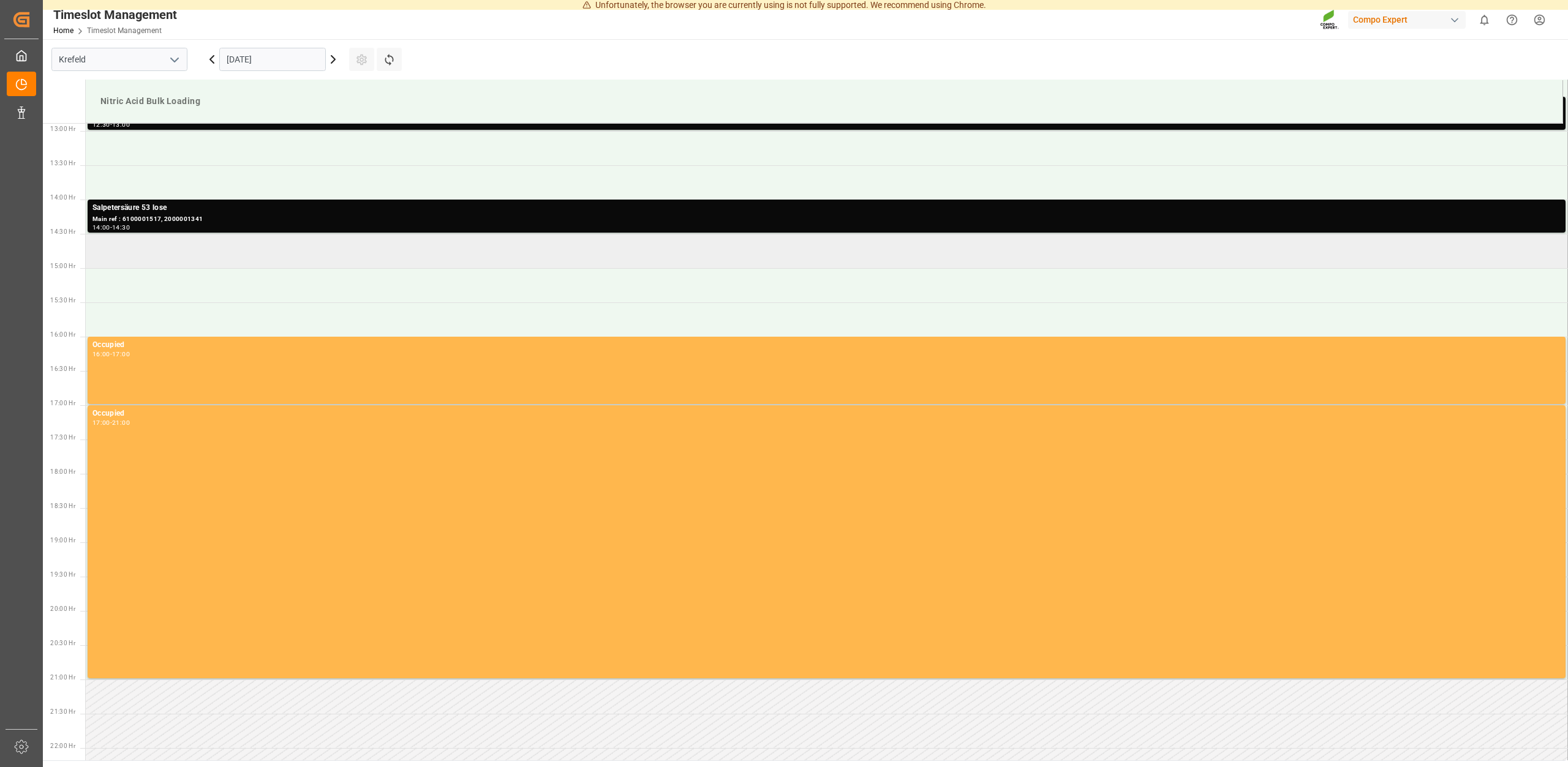
scroll to position [696, 0]
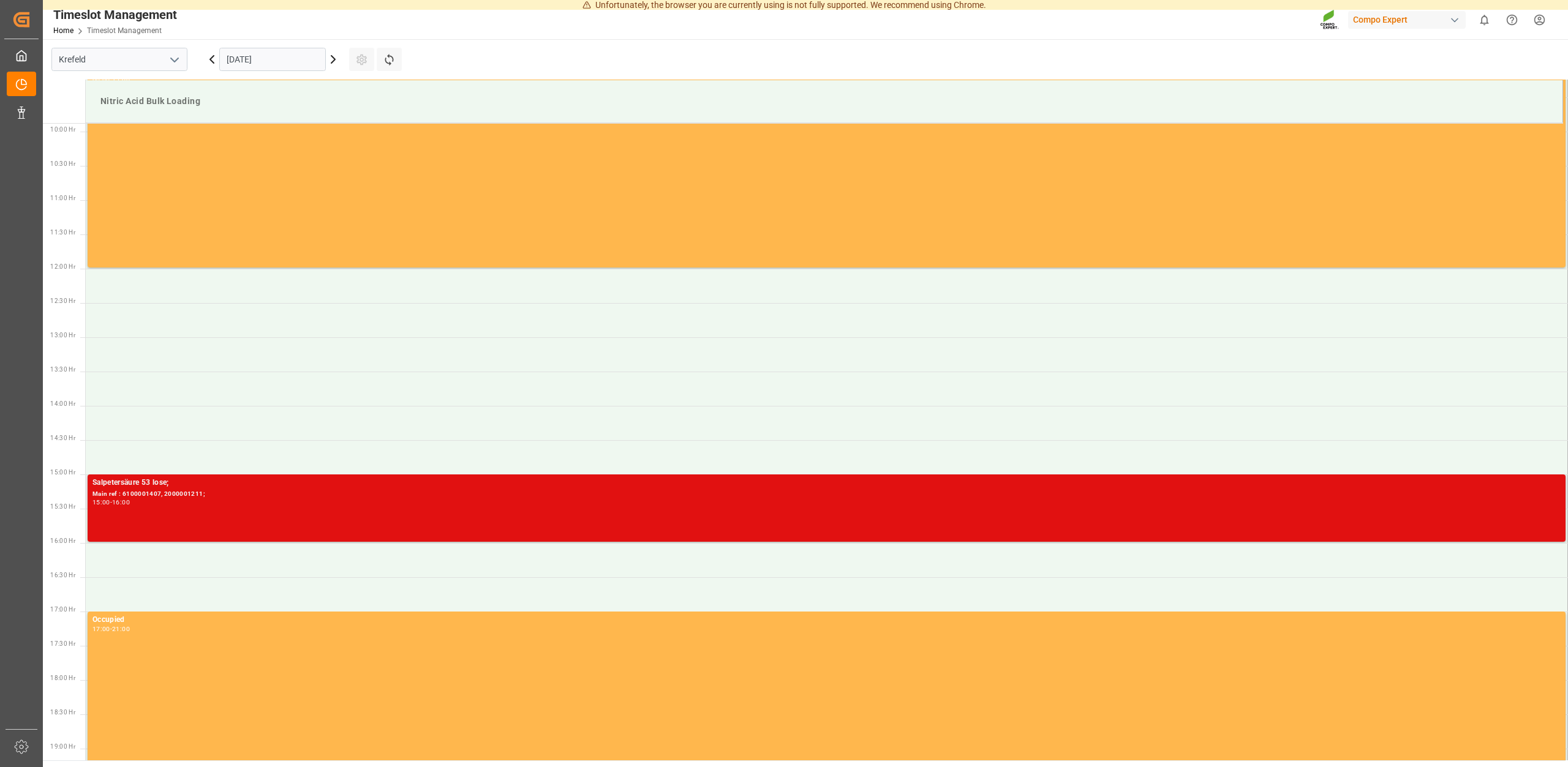
scroll to position [678, 0]
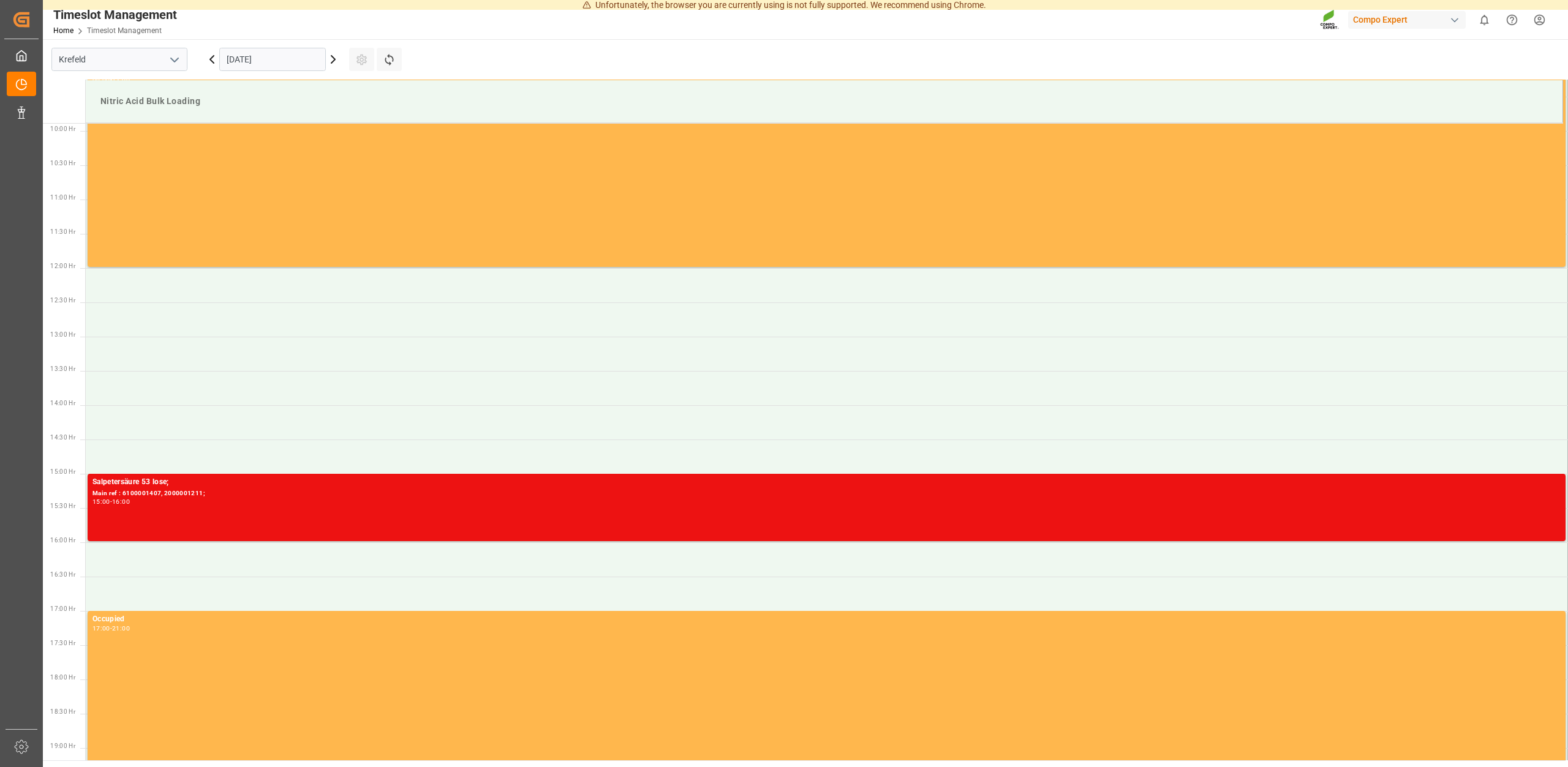
click at [338, 57] on icon at bounding box center [332, 59] width 15 height 15
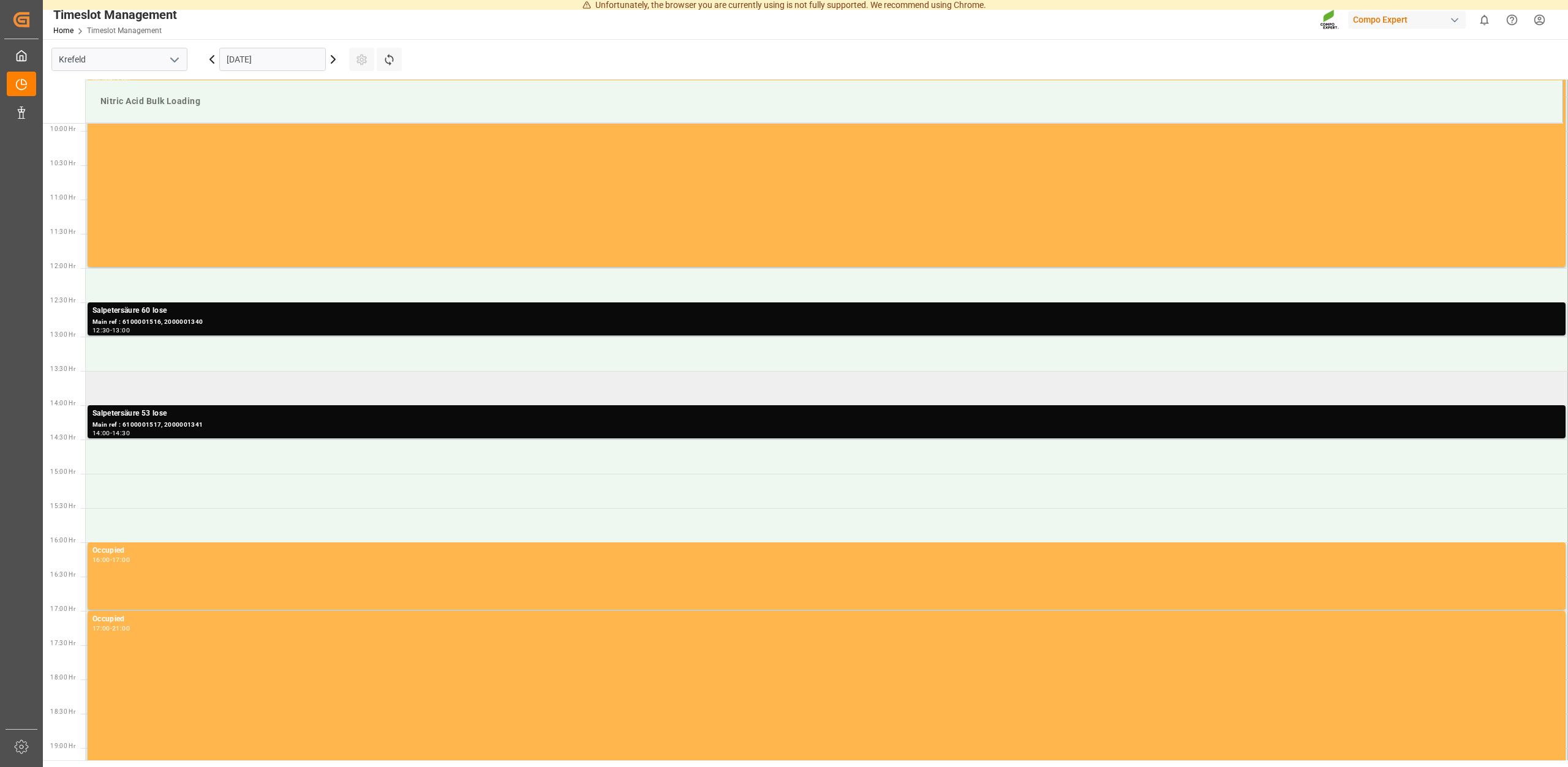
click at [122, 384] on td at bounding box center [826, 387] width 1482 height 35
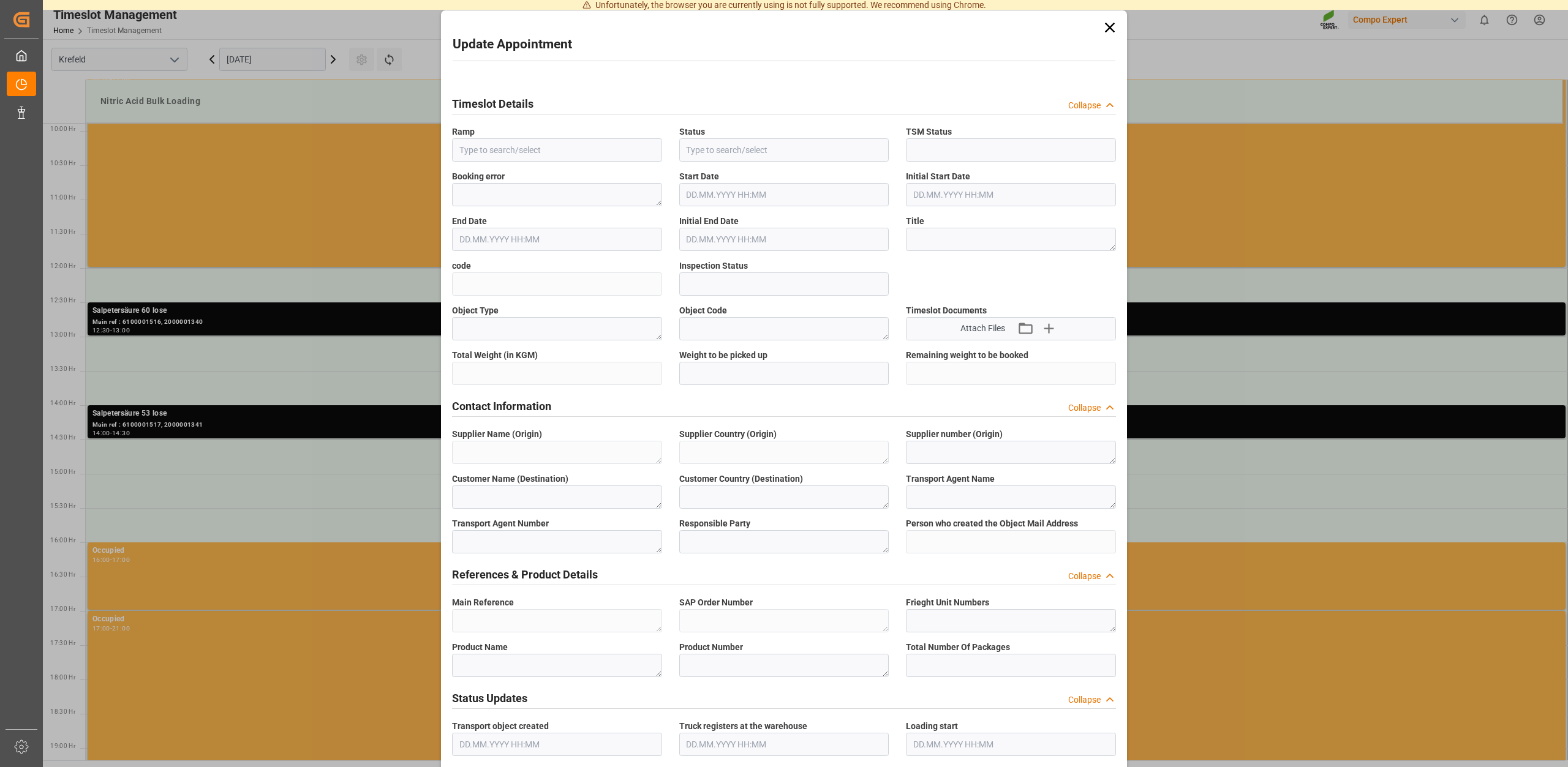
type input "Nitric Acid Bulk Loading"
type input "Transport object created"
type input "Booked"
type input "c62a48a501fe"
type input "Open"
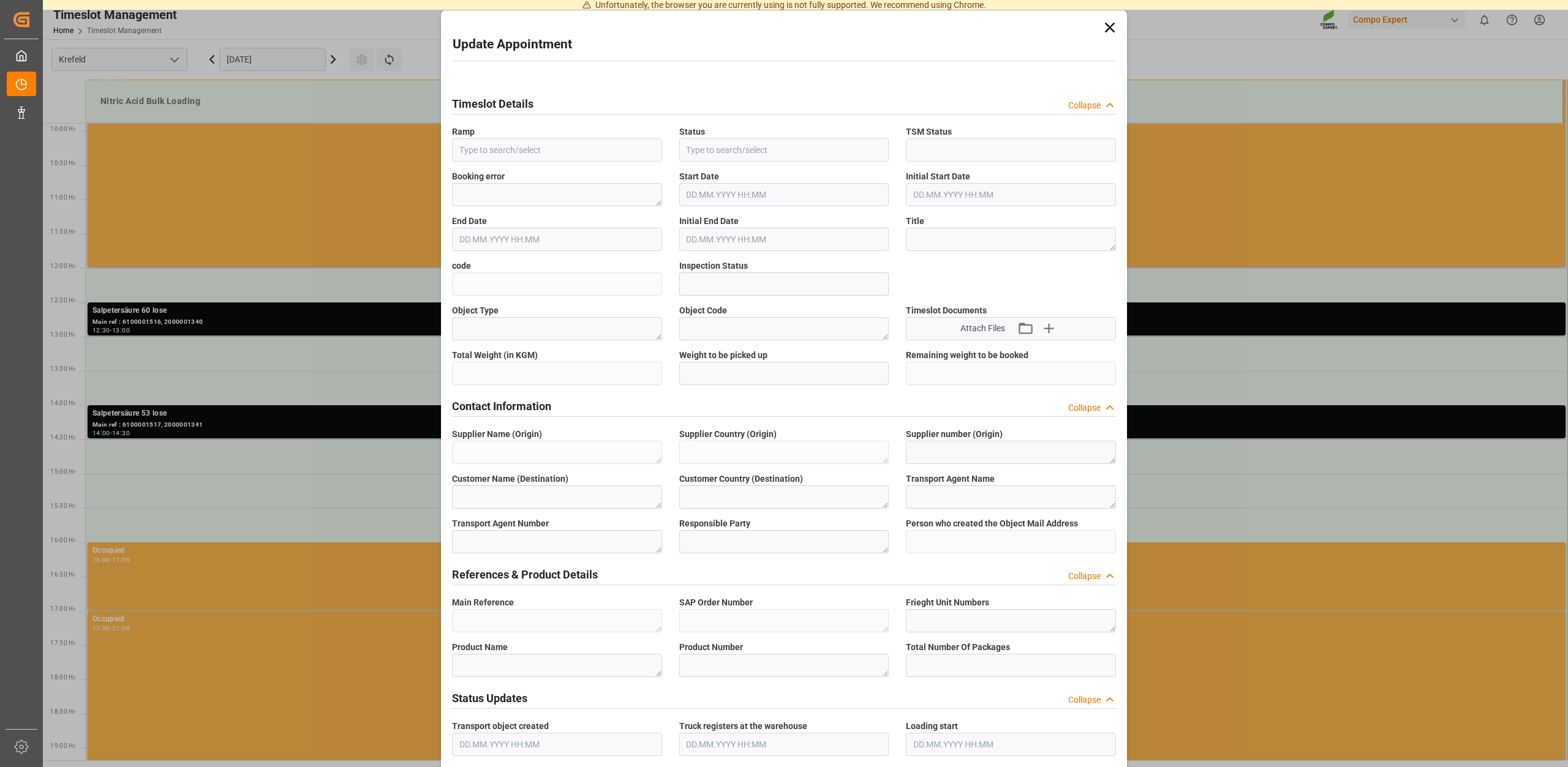
type textarea "Main-Run"
type textarea "SP_EWM"
type textarea "Chemische Fabrik Kalk GmbH"
type textarea "DE"
type textarea "Chemische Fabrik Kalk GmbH, (CFK)"
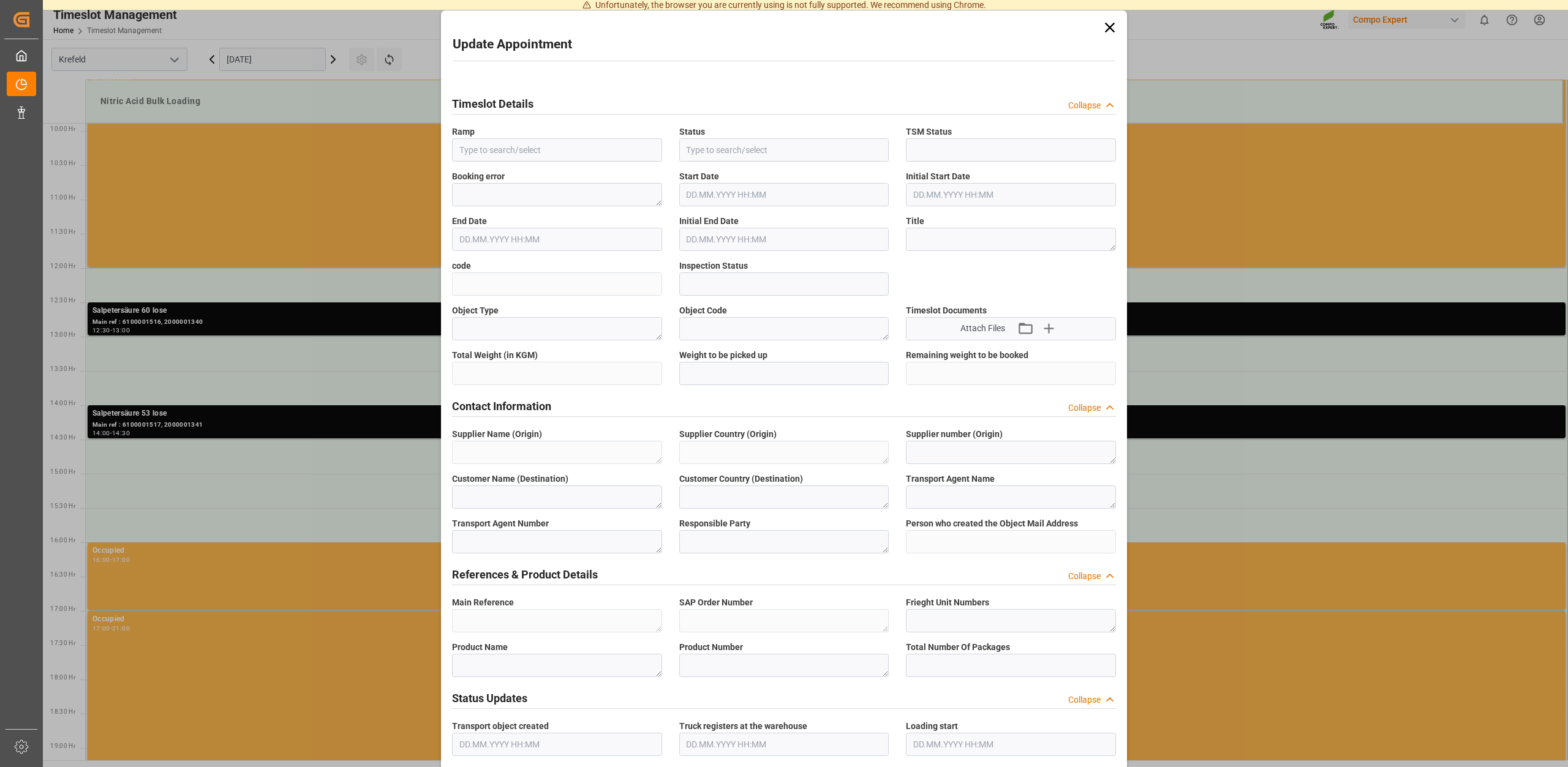
type textarea "5355955"
type textarea "Compo Expert"
type input "Thorsten.Meier@compo-expert.com"
type textarea "6100001517"
type textarea "2000001341"
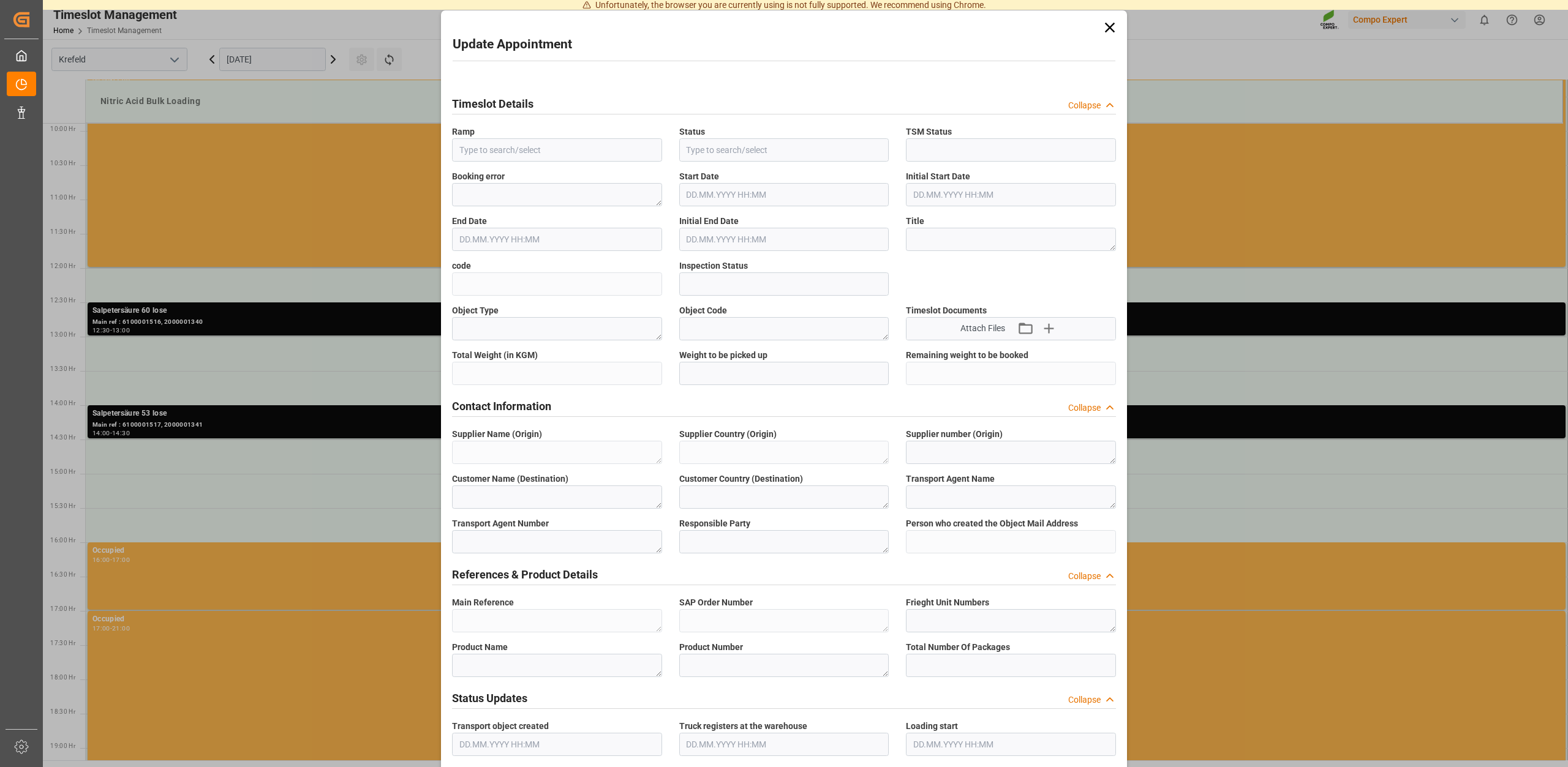
type textarea "4100004656"
type textarea "Salpetersäure 53 lose"
type textarea "1510002000"
type textarea "Z100"
type textarea "3200"
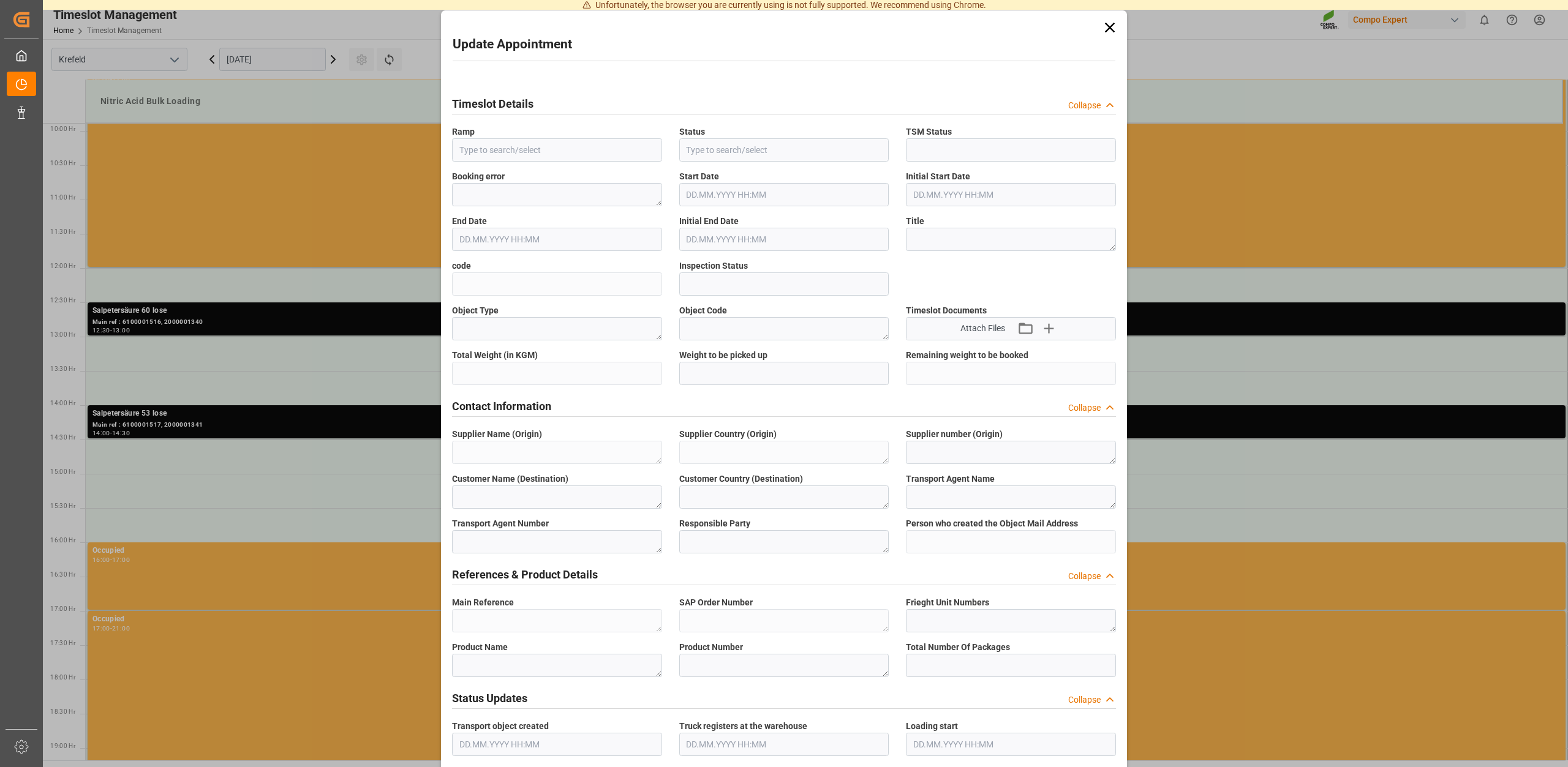
type input "6100001517"
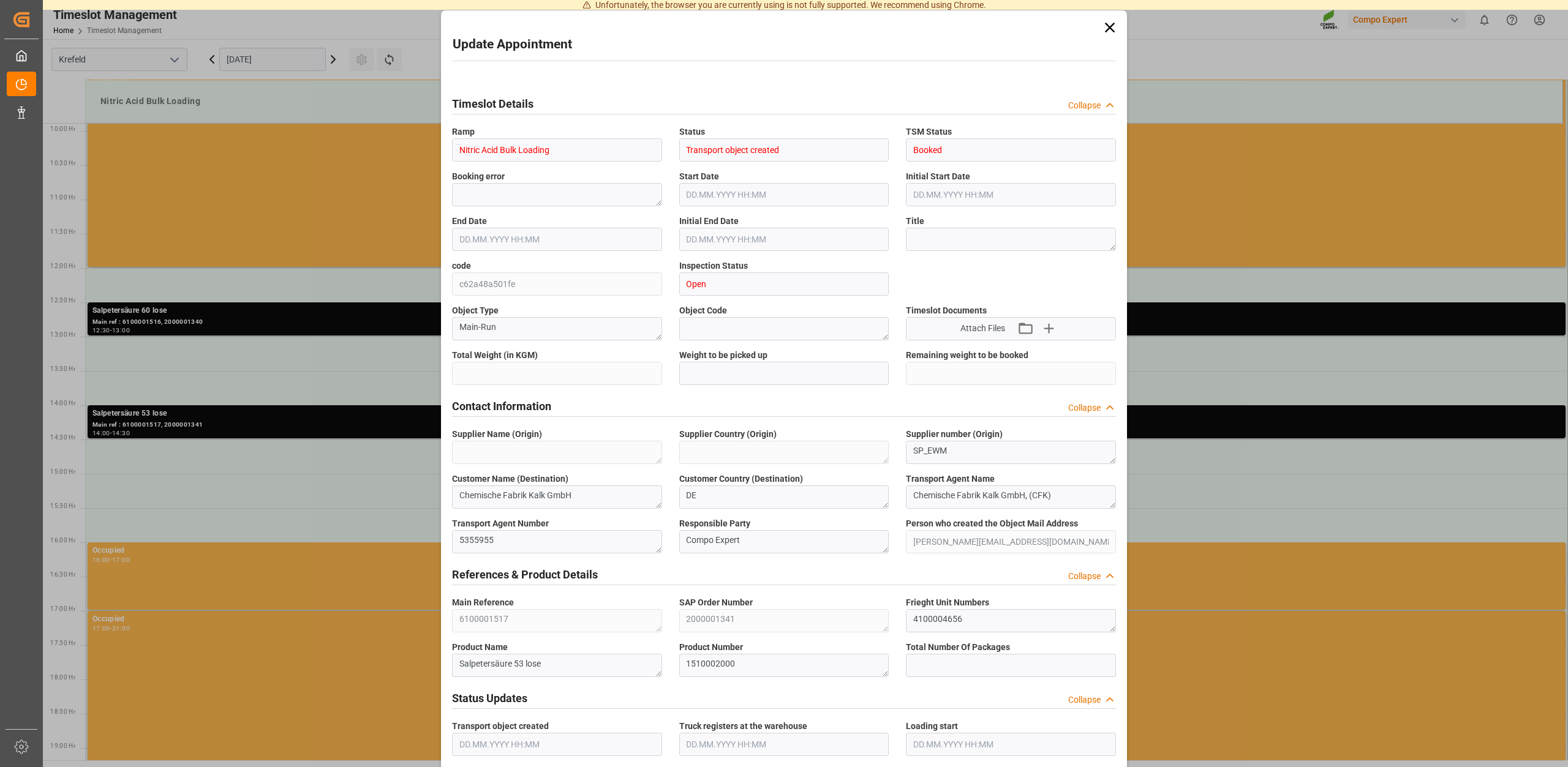
type input "25000"
type input "0"
type input "02.09.2025 13:30"
type input "02.09.2025 14:00"
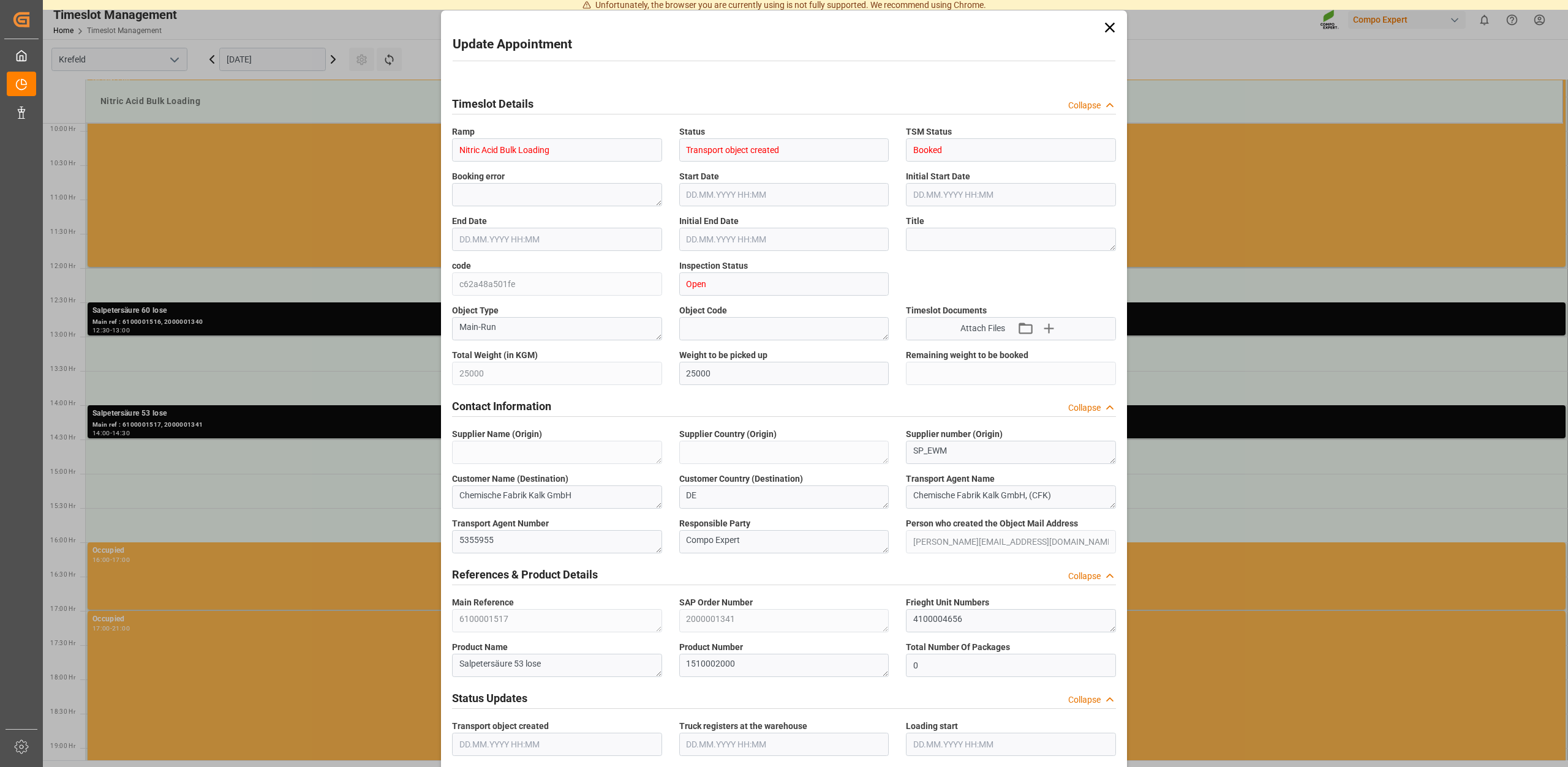
type input "29.08.2025 11:00"
type input "01.09.2025 09:11"
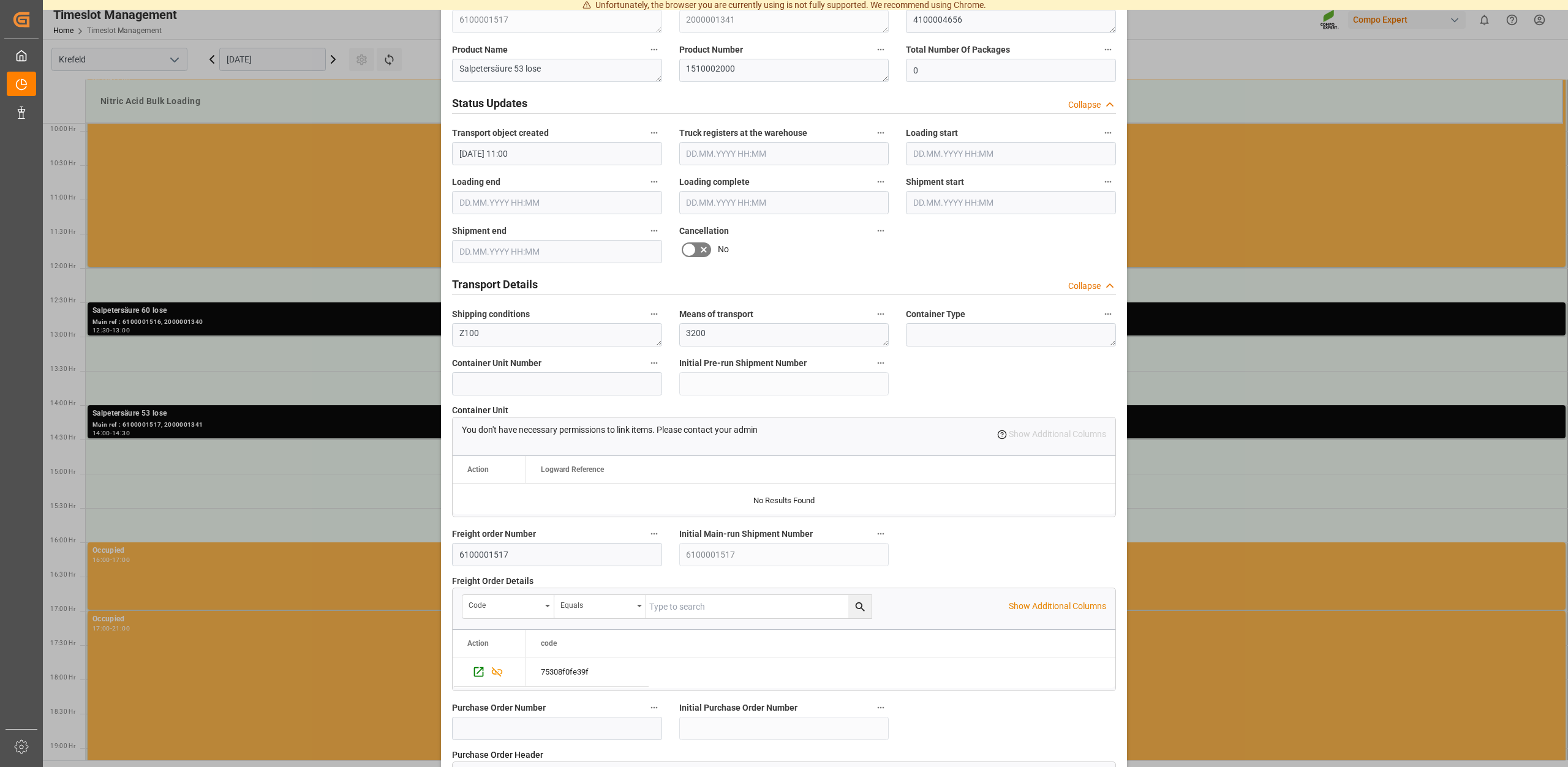
scroll to position [930, 0]
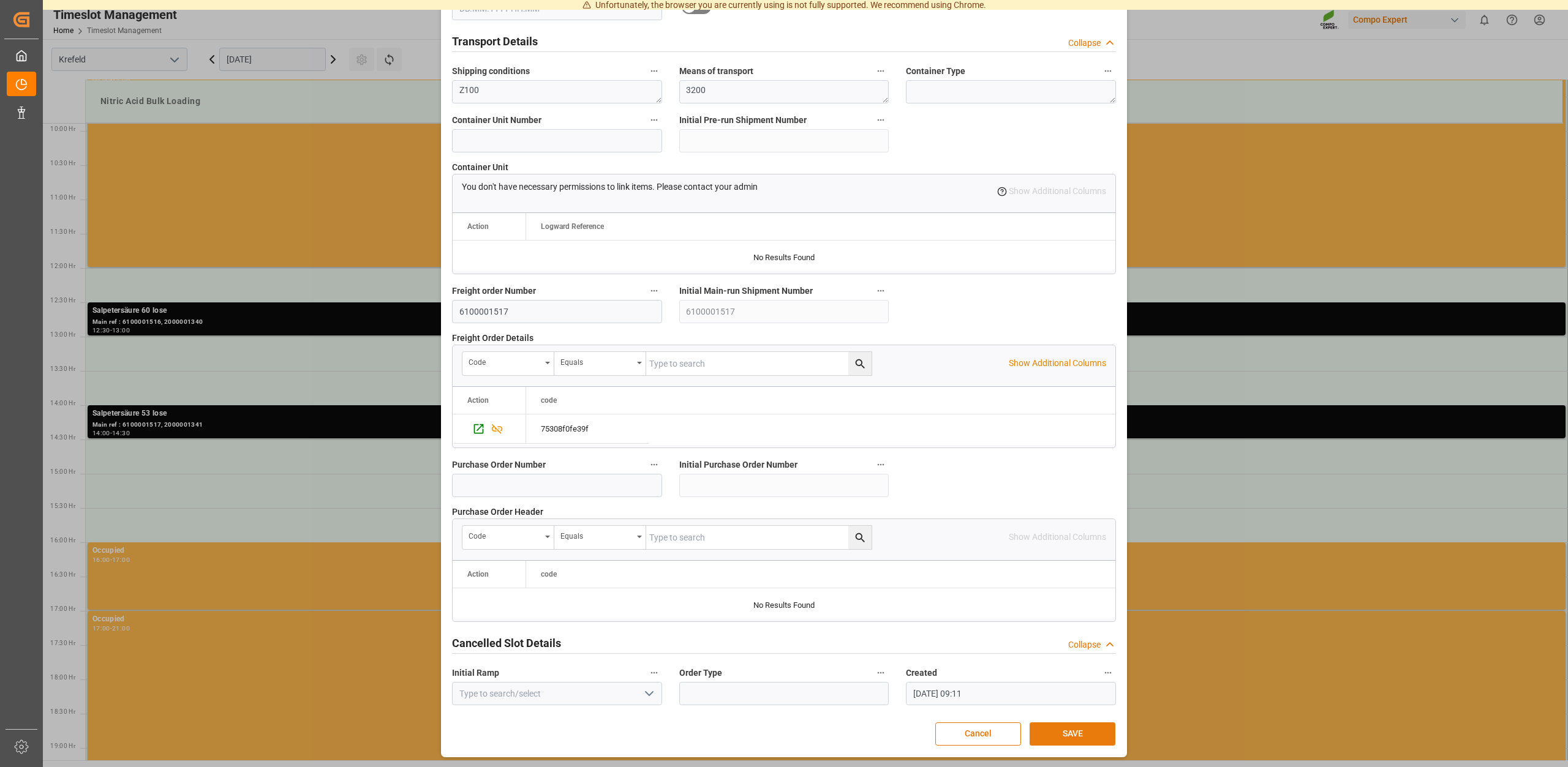
click at [1070, 732] on button "SAVE" at bounding box center [1072, 734] width 86 height 24
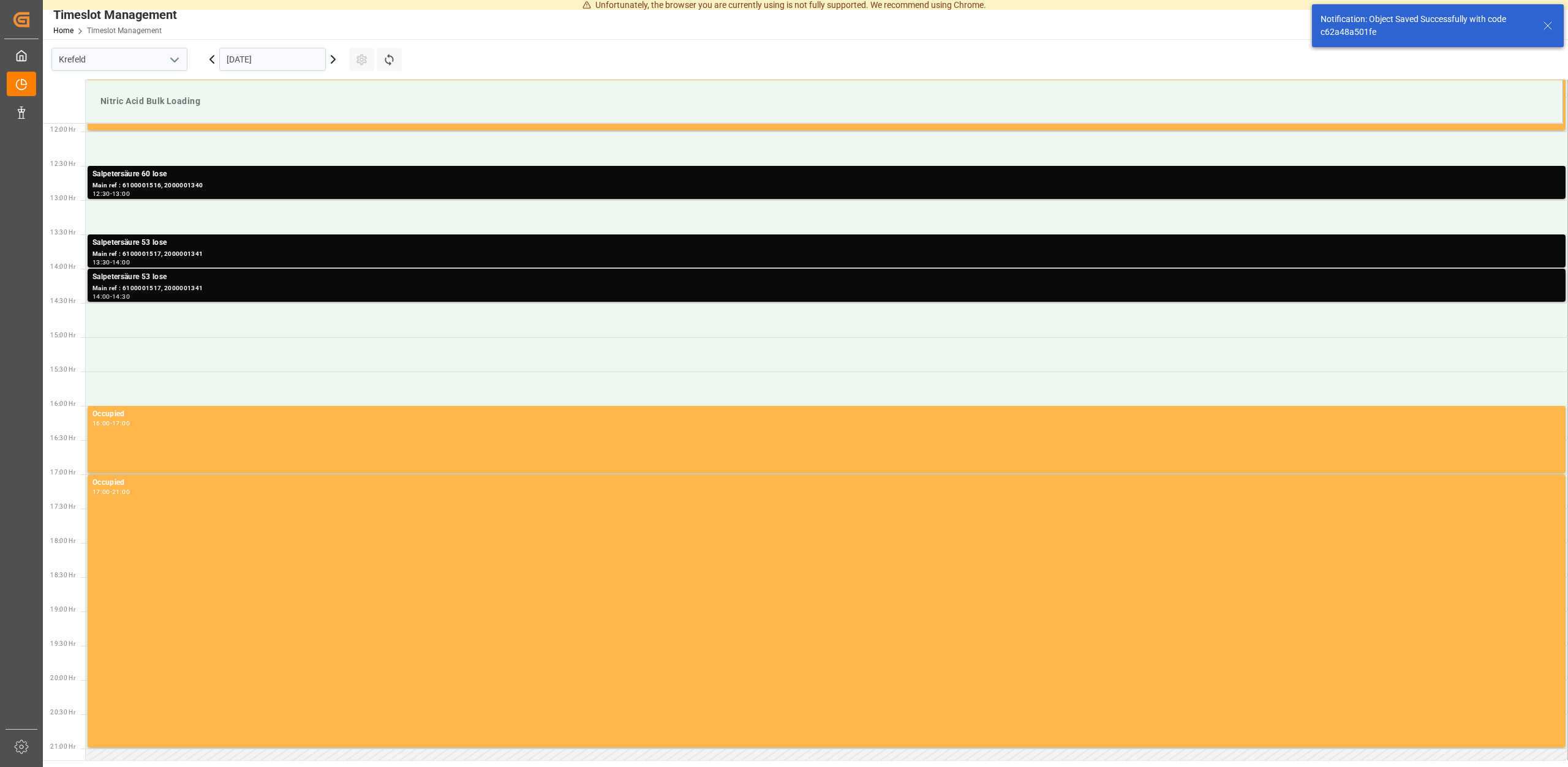
scroll to position [815, 0]
click at [201, 287] on div "Main ref : 6100001517, 2000001341" at bounding box center [826, 288] width 1468 height 11
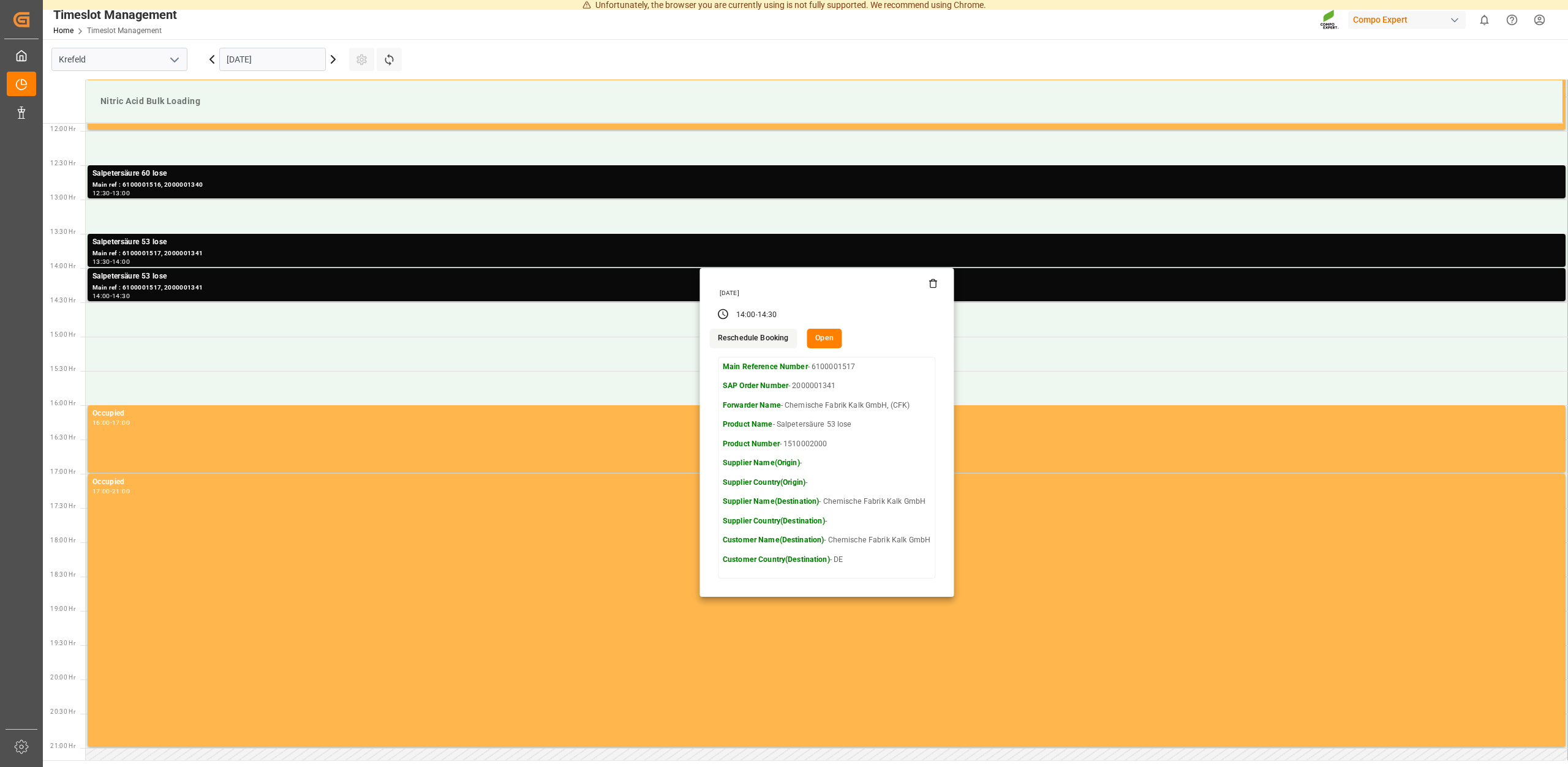
click at [932, 280] on icon at bounding box center [934, 284] width 10 height 10
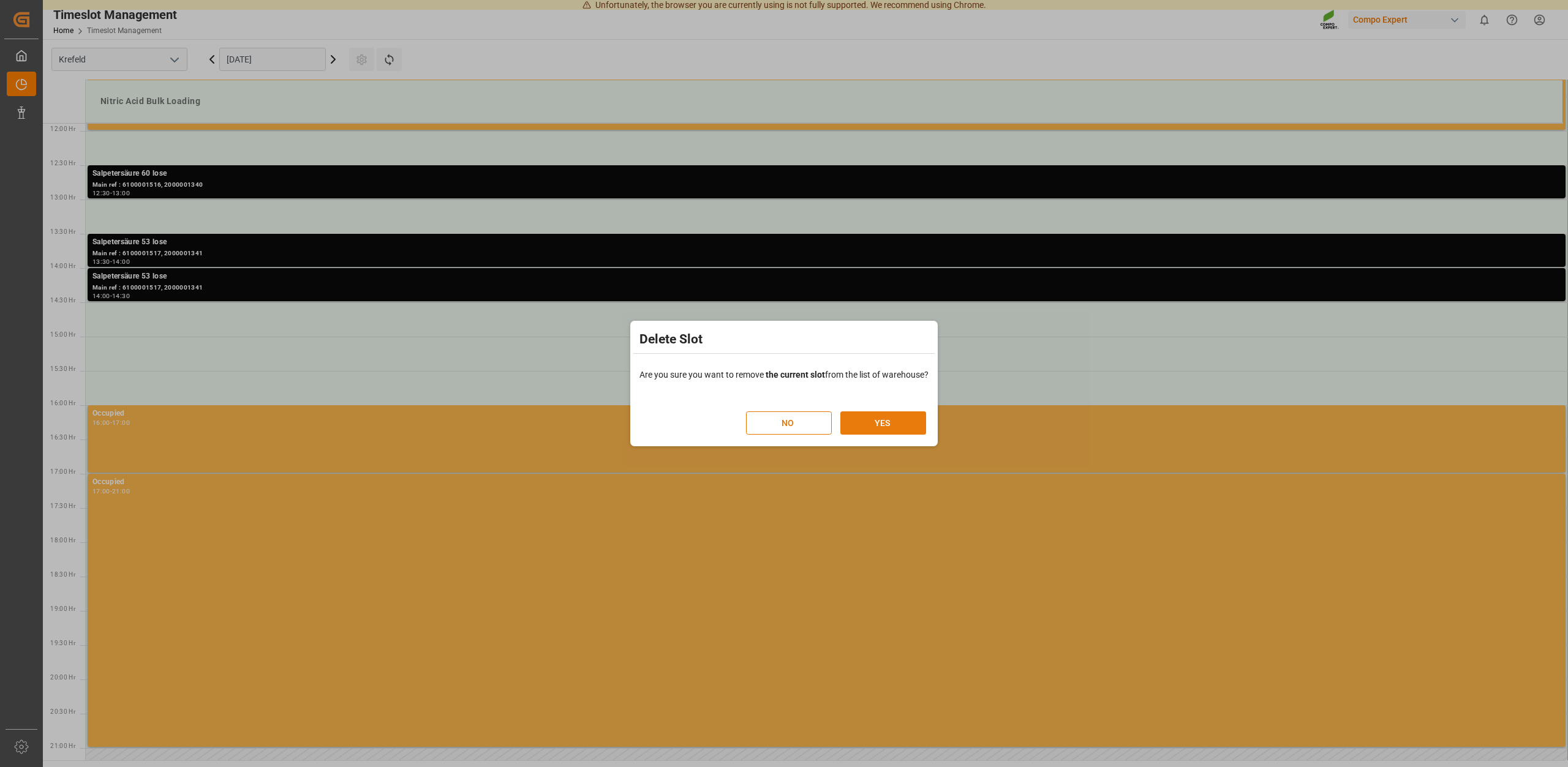
click at [887, 424] on button "YES" at bounding box center [883, 423] width 86 height 24
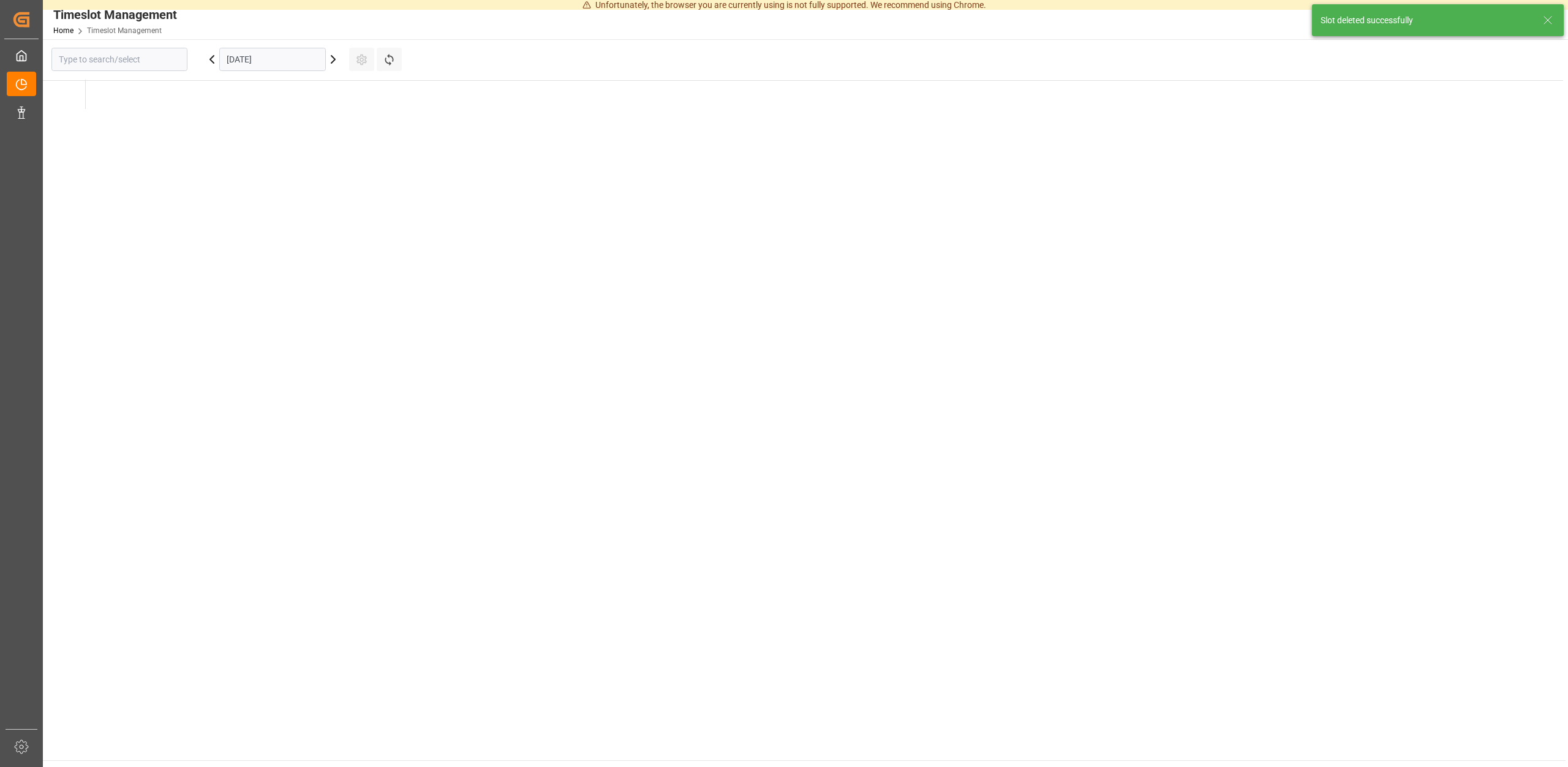
type input "Krefeld"
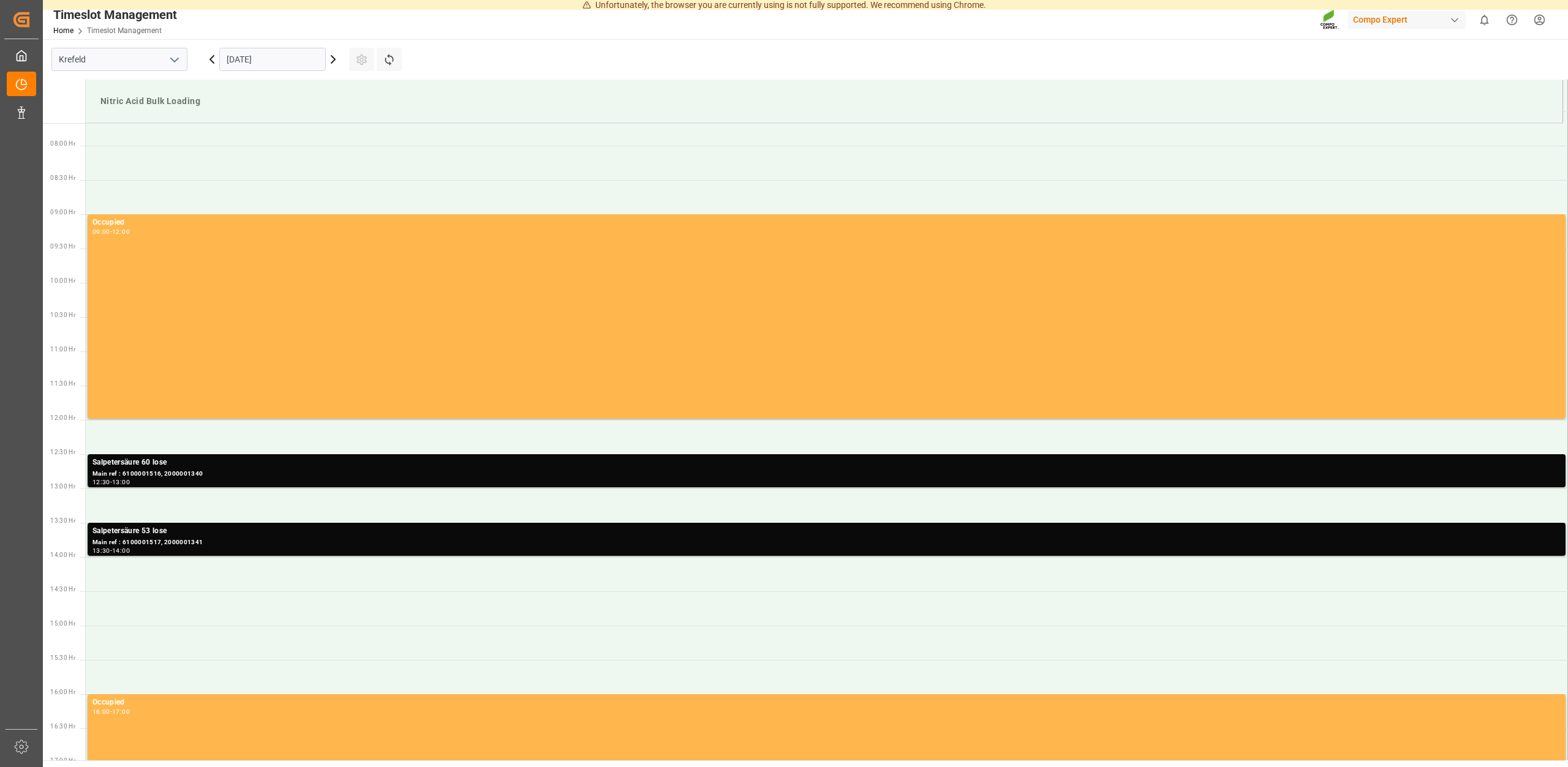
scroll to position [509, 0]
